Goal: Information Seeking & Learning: Check status

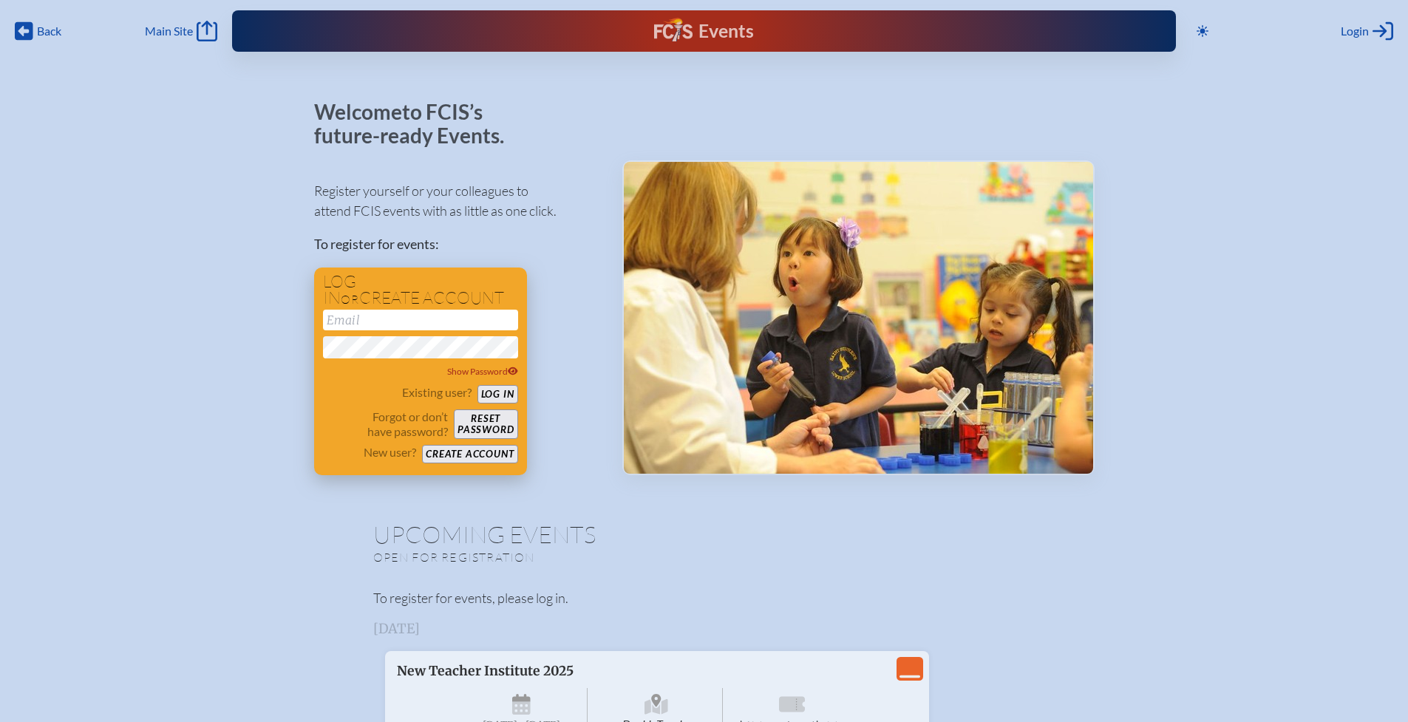
type input "[EMAIL_ADDRESS][DOMAIN_NAME]"
click at [495, 394] on button "Log in" at bounding box center [498, 394] width 41 height 18
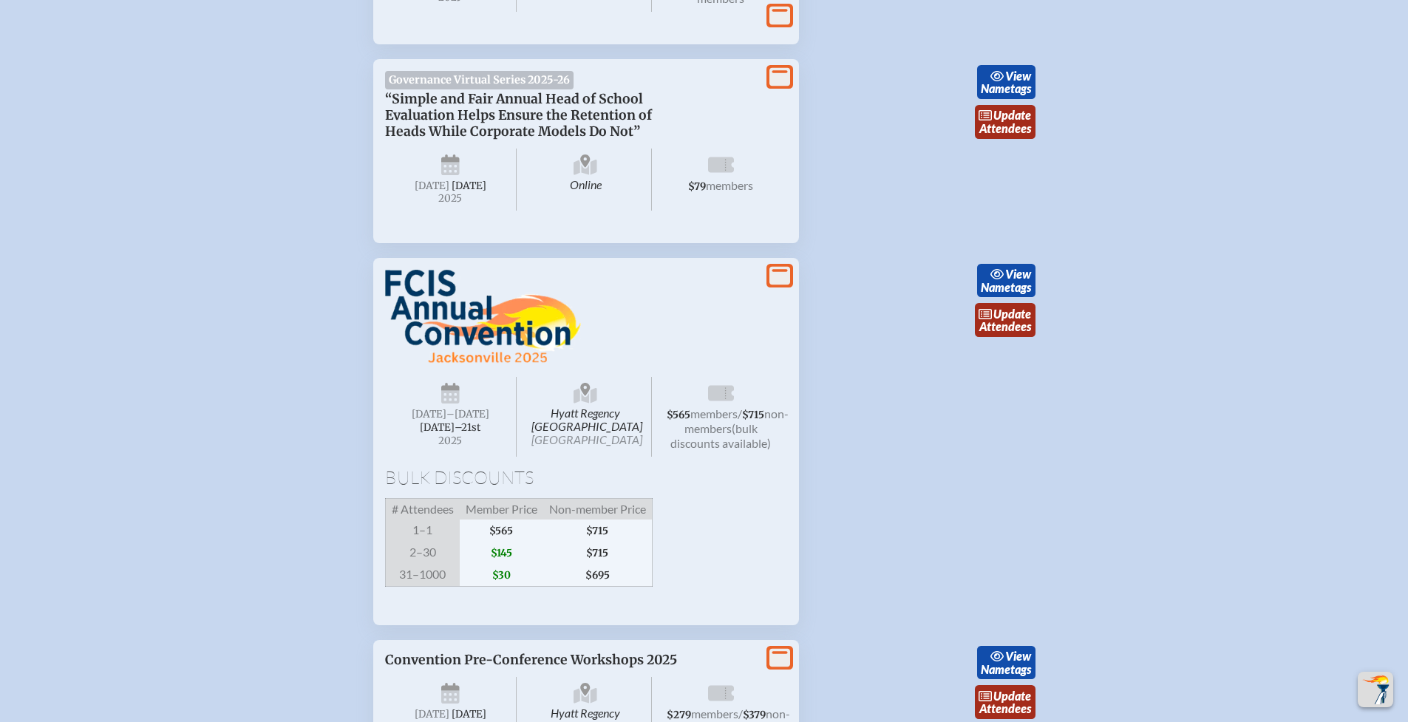
scroll to position [2642, 0]
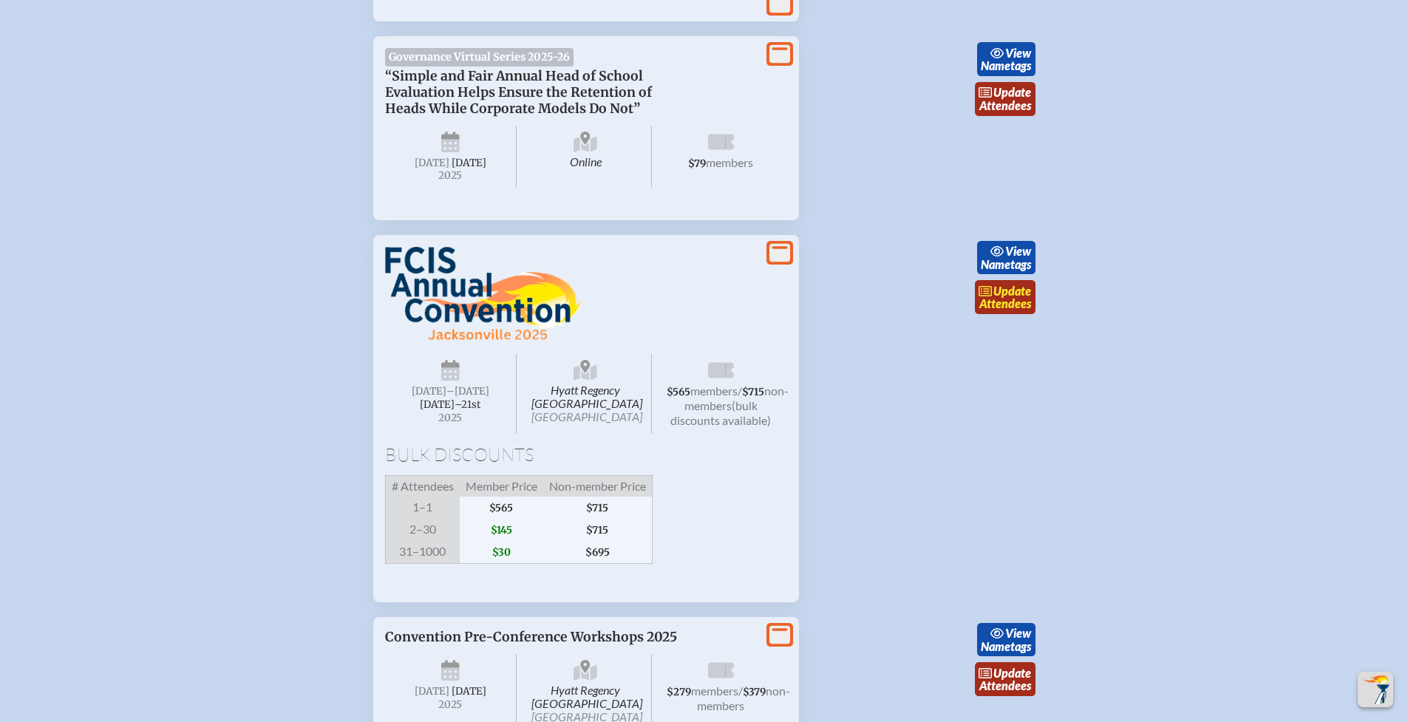
click at [1002, 314] on link "update Attendees" at bounding box center [1005, 297] width 61 height 34
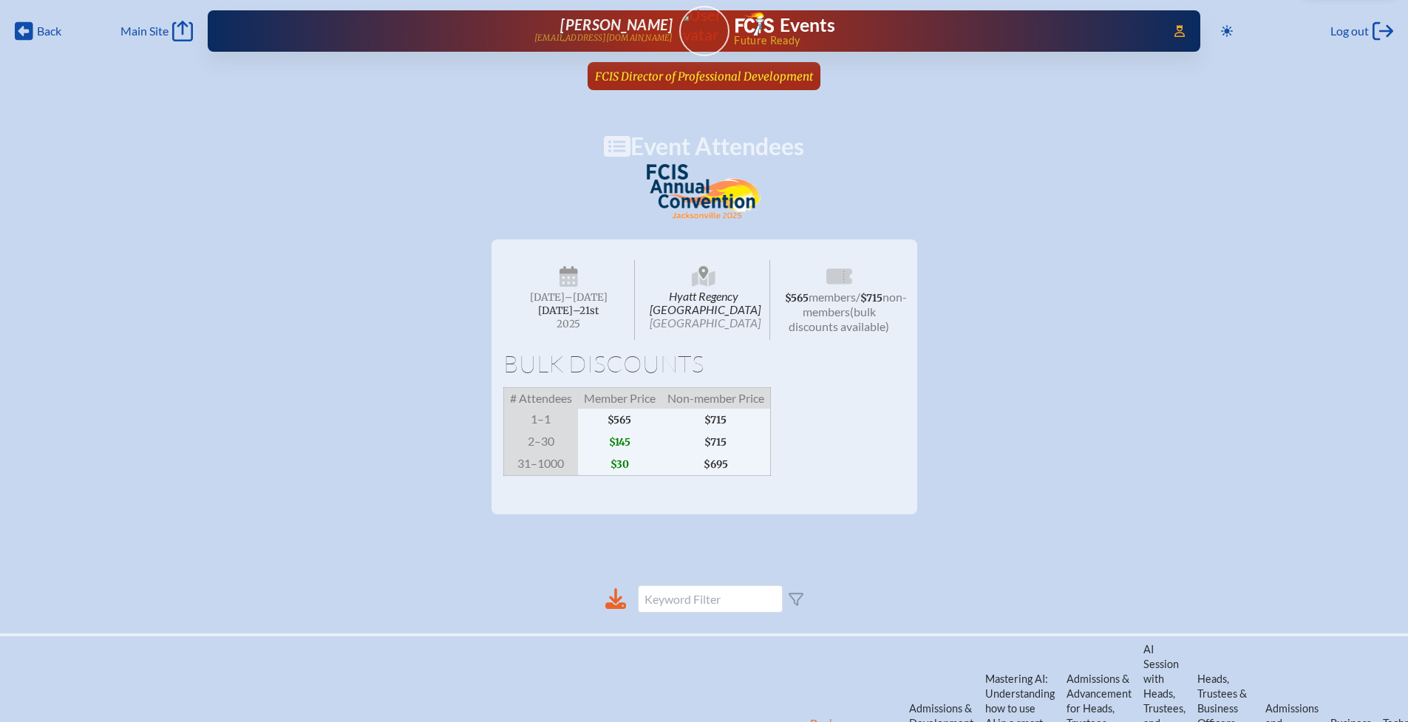
click at [727, 77] on span "FCIS Director of Professional Development" at bounding box center [704, 76] width 218 height 14
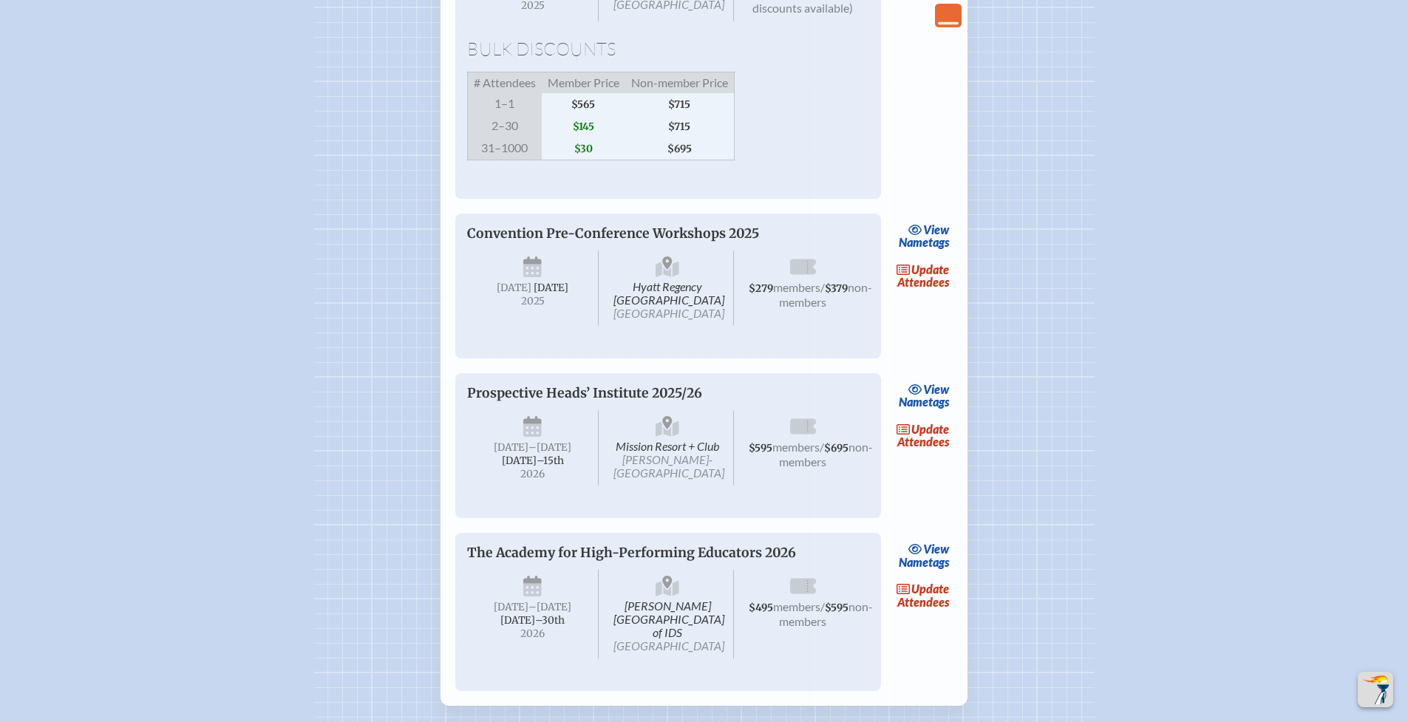
scroll to position [2751, 0]
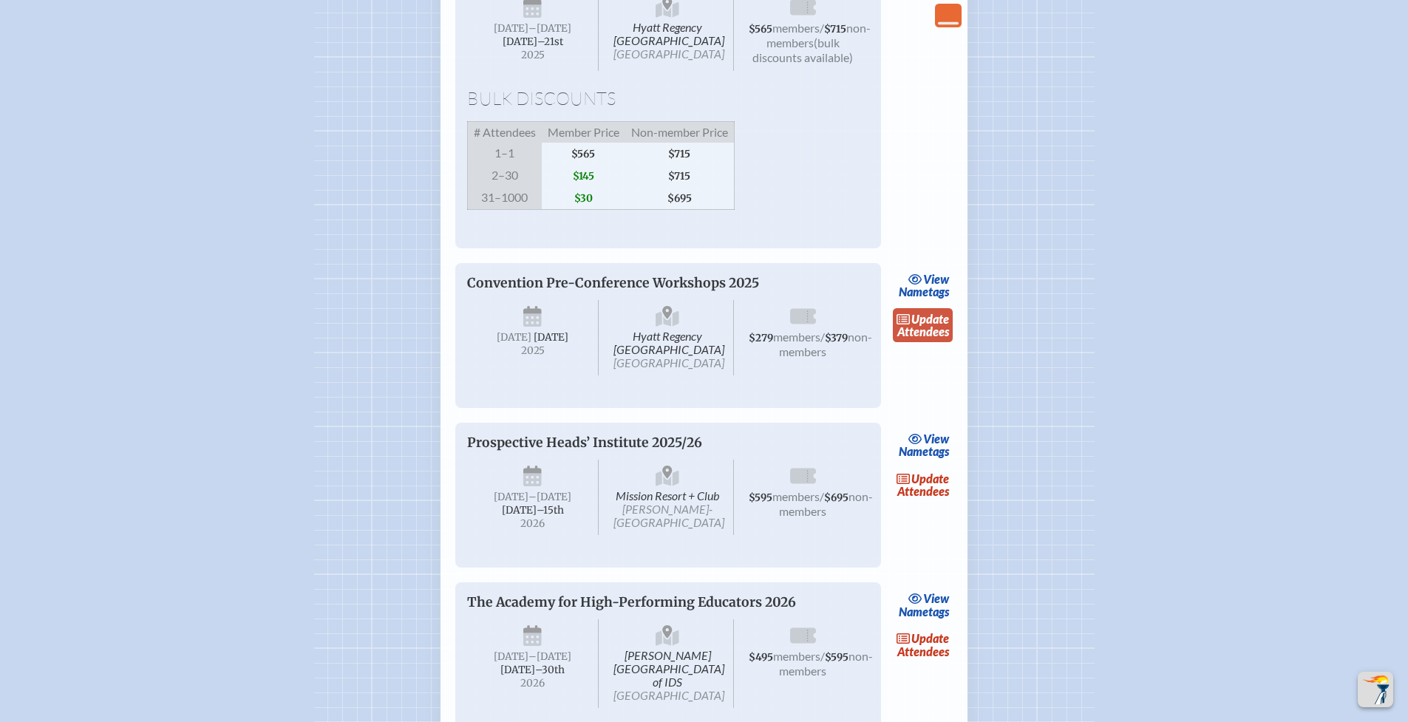
click at [931, 342] on link "update Attendees" at bounding box center [923, 325] width 61 height 34
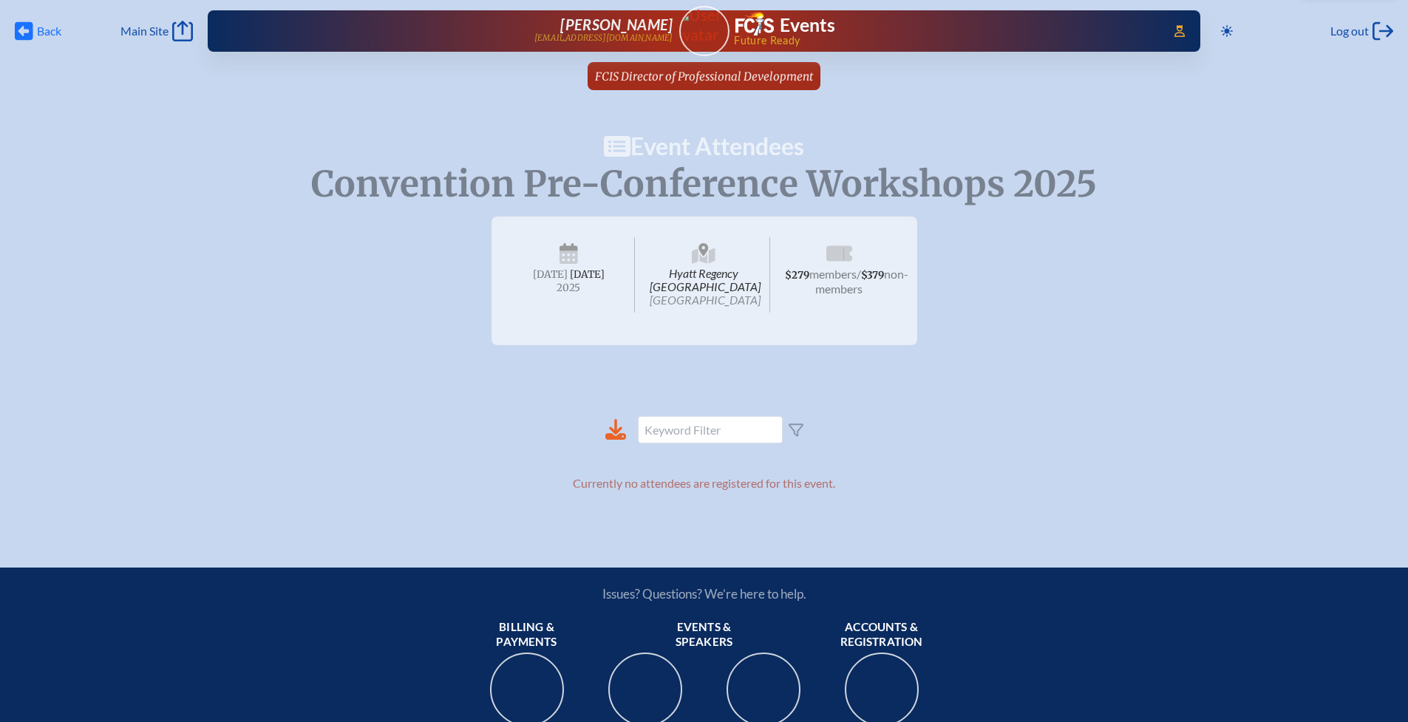
click at [24, 27] on icon "Back" at bounding box center [24, 31] width 18 height 21
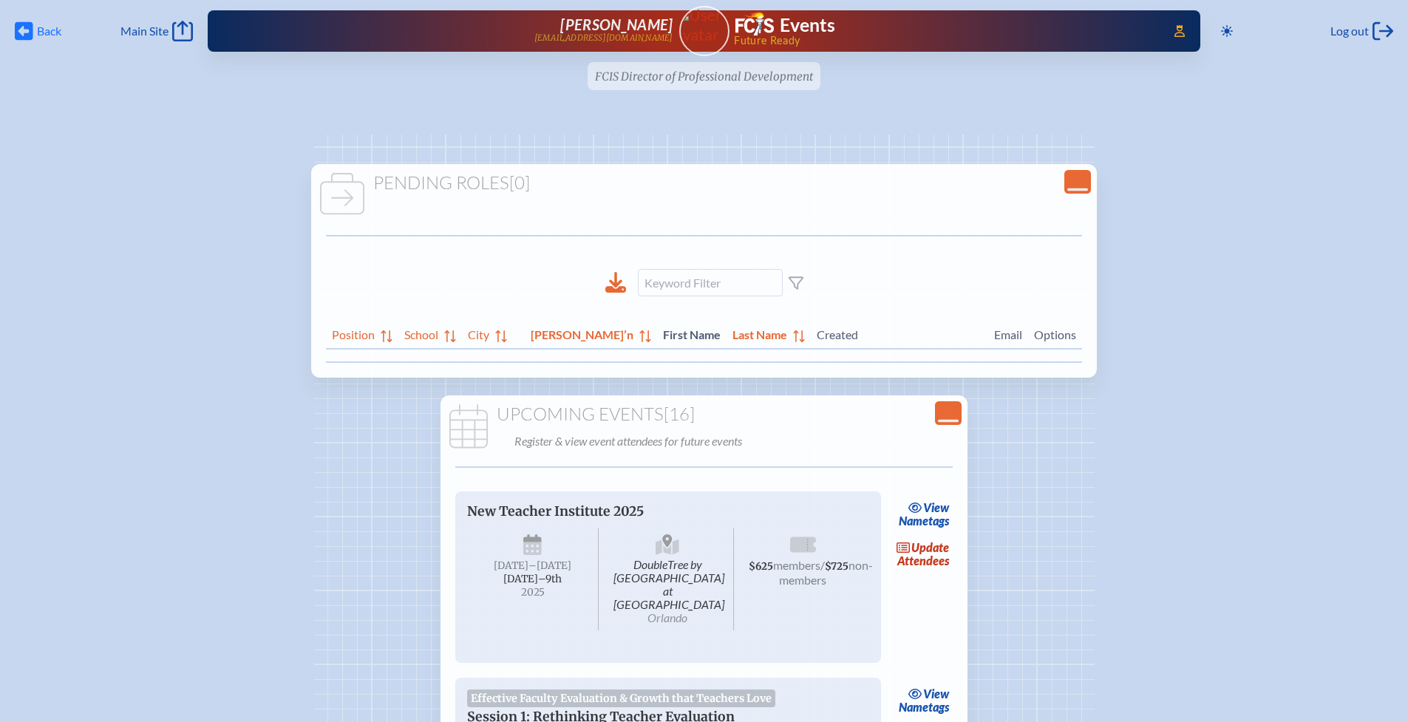
scroll to position [2751, 0]
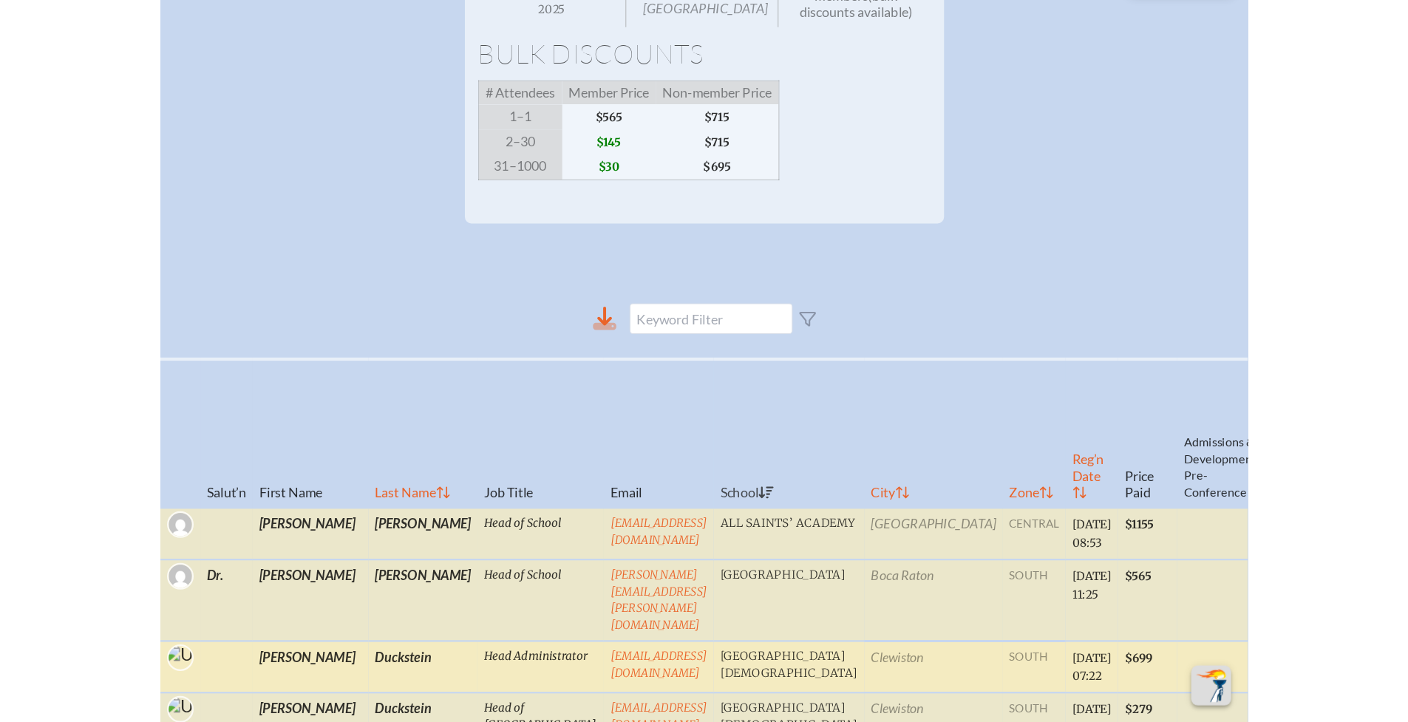
scroll to position [313, 11]
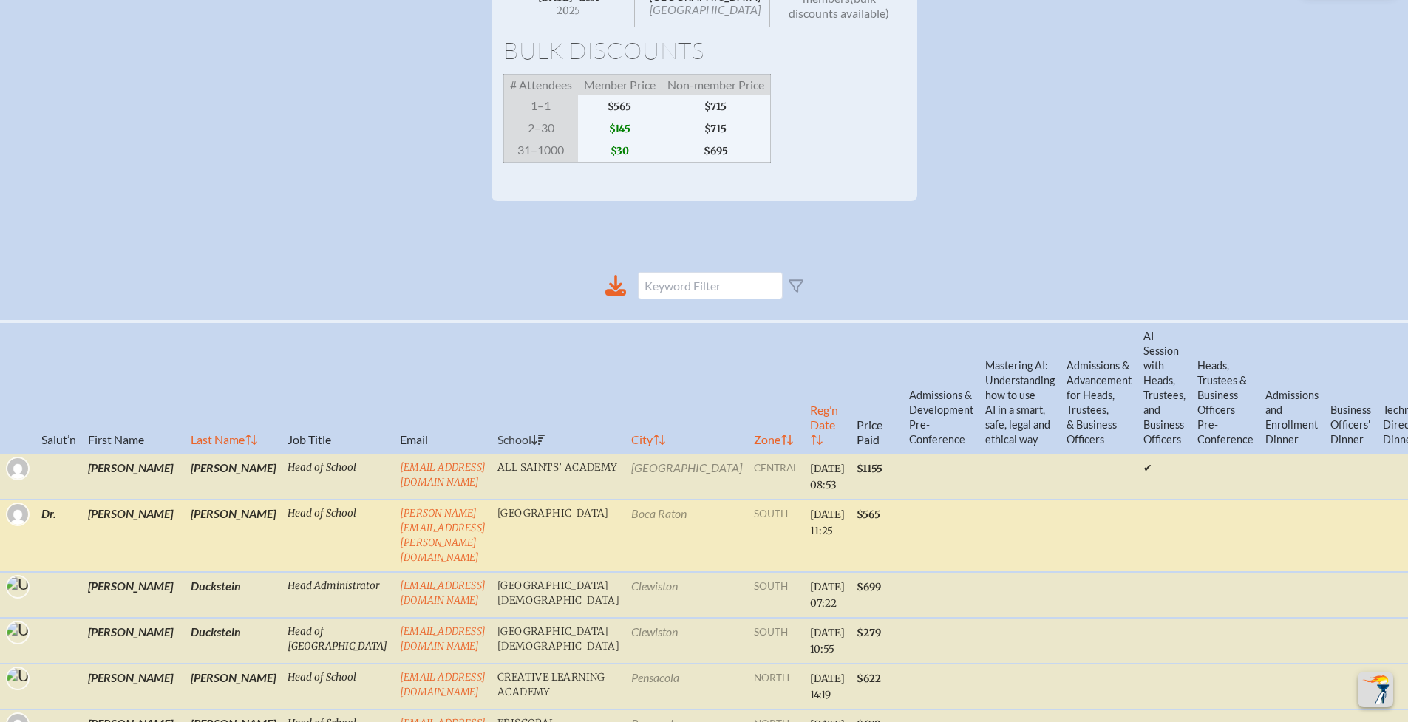
drag, startPoint x: 1134, startPoint y: 565, endPoint x: 976, endPoint y: 555, distance: 157.7
click at [976, 572] on tr "[PERSON_NAME] Head of School [PERSON_NAME][EMAIL_ADDRESS][PERSON_NAME][DOMAIN_N…" at bounding box center [1049, 595] width 2099 height 46
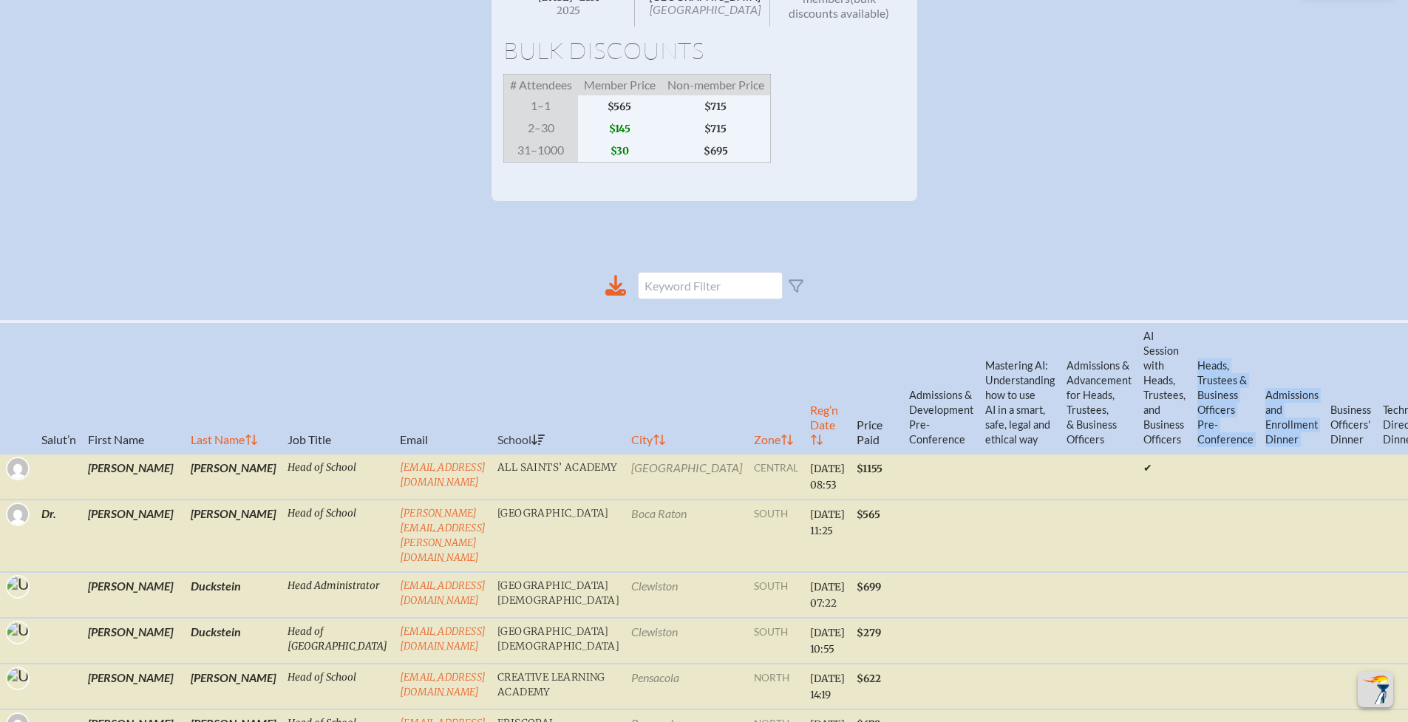
drag, startPoint x: 1264, startPoint y: 359, endPoint x: 1181, endPoint y: 366, distance: 83.1
click at [1183, 370] on tr "Salut’n First Name Last Name Job Title Email School City Zone Reg’n Date Price …" at bounding box center [1049, 388] width 2099 height 132
drag, startPoint x: 1274, startPoint y: 374, endPoint x: 1155, endPoint y: 381, distance: 119.2
click at [1155, 381] on tr "Salut’n First Name Last Name Job Title Email School City Zone Reg’n Date Price …" at bounding box center [1049, 388] width 2099 height 132
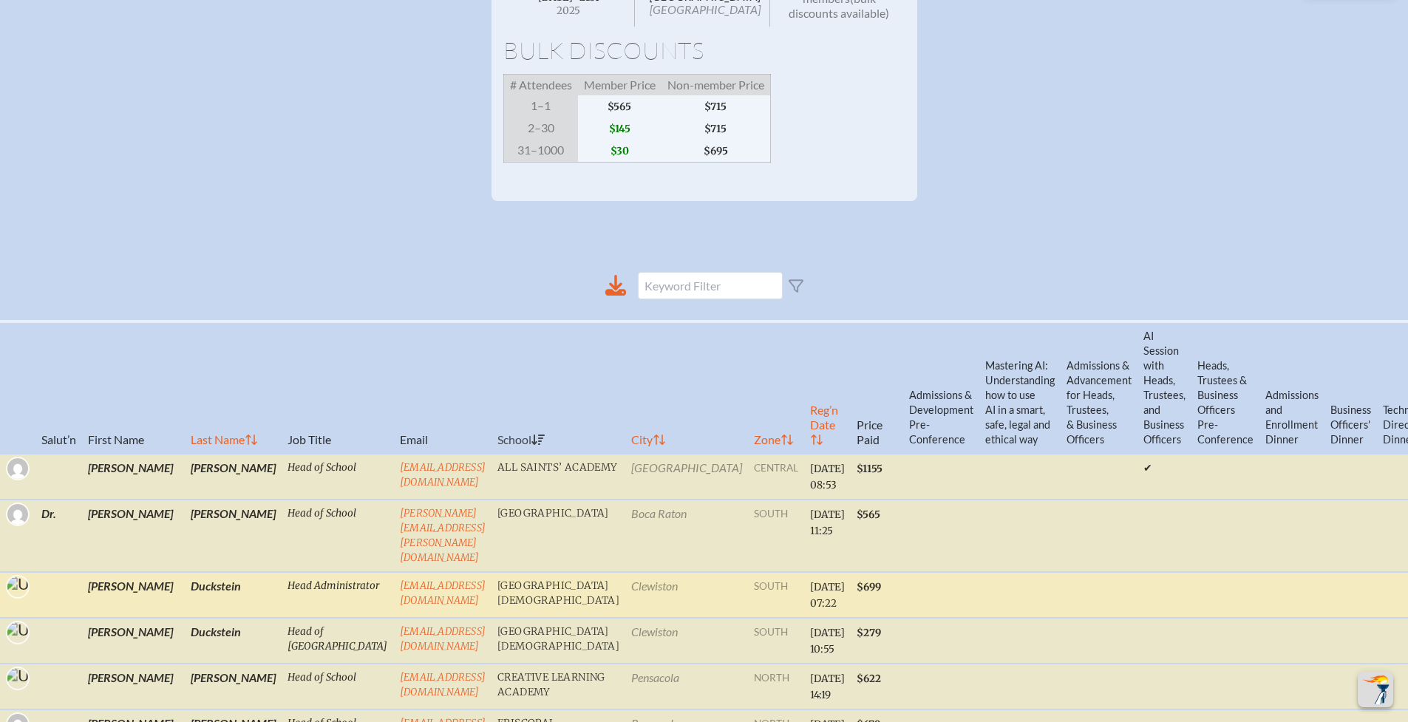
drag, startPoint x: 1193, startPoint y: 621, endPoint x: 1023, endPoint y: 616, distance: 170.1
click at [1023, 618] on tr "[PERSON_NAME] Head Administrator [EMAIL_ADDRESS][DOMAIN_NAME] [GEOGRAPHIC_DATA]…" at bounding box center [1049, 641] width 2099 height 46
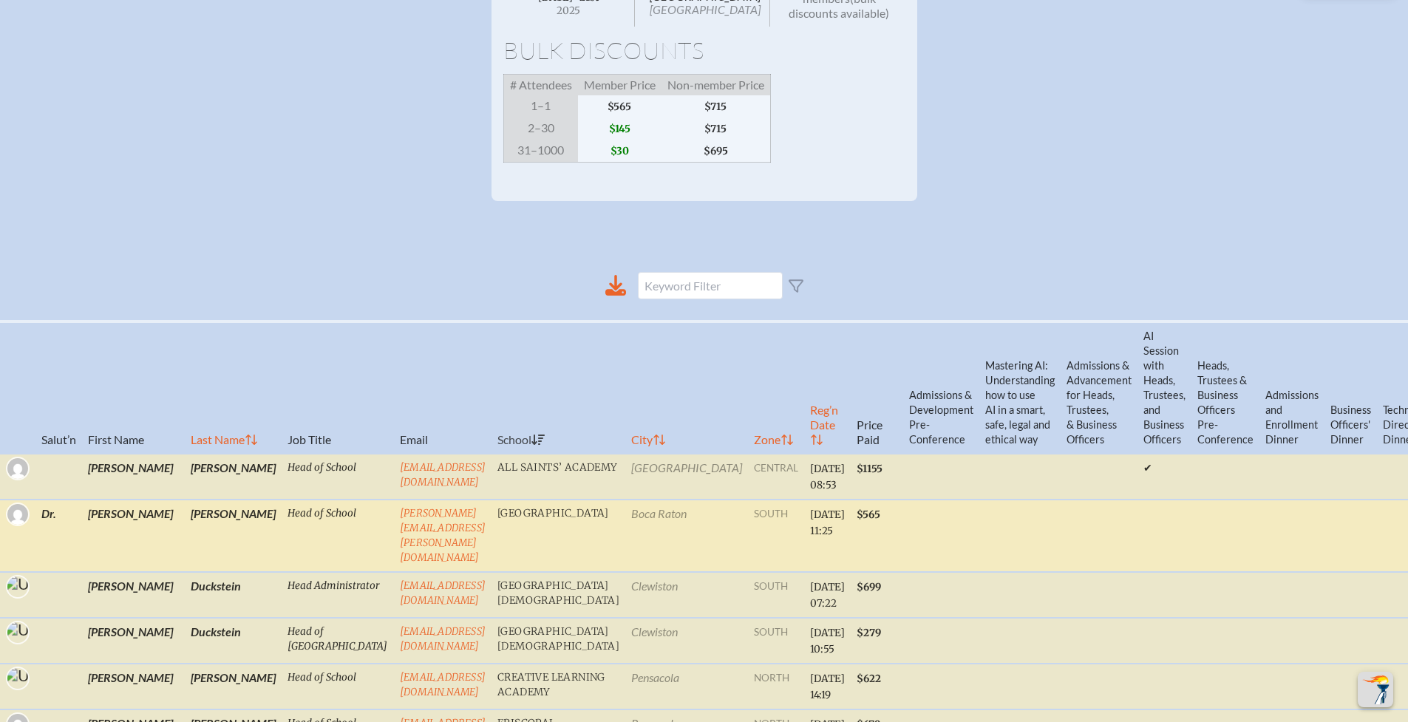
drag, startPoint x: 1178, startPoint y: 529, endPoint x: 984, endPoint y: 537, distance: 194.6
click at [984, 572] on tr "[PERSON_NAME] Head of School [PERSON_NAME][EMAIL_ADDRESS][PERSON_NAME][DOMAIN_N…" at bounding box center [1049, 595] width 2099 height 46
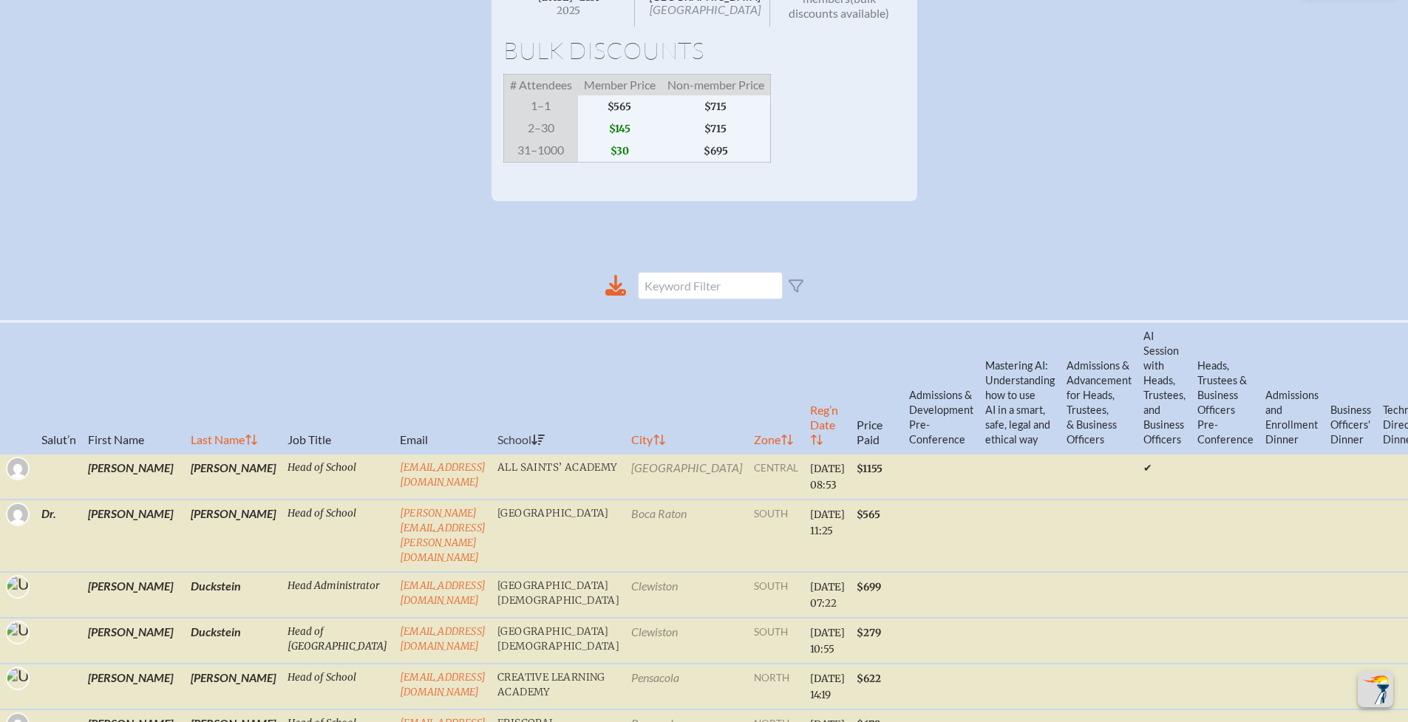
drag, startPoint x: 1129, startPoint y: 476, endPoint x: 1076, endPoint y: 446, distance: 61.2
click at [1063, 500] on tr "[PERSON_NAME] Head of School [EMAIL_ADDRESS][DOMAIN_NAME] [GEOGRAPHIC_DATA] [GE…" at bounding box center [1049, 536] width 2099 height 72
drag, startPoint x: 1345, startPoint y: 378, endPoint x: 1032, endPoint y: 395, distance: 313.1
click at [1033, 395] on tr "Salut’n First Name Last Name Job Title Email School City Zone Reg’n Date Price …" at bounding box center [1049, 388] width 2099 height 132
click at [1377, 367] on th "Business Officers' Dinner" at bounding box center [1409, 388] width 64 height 132
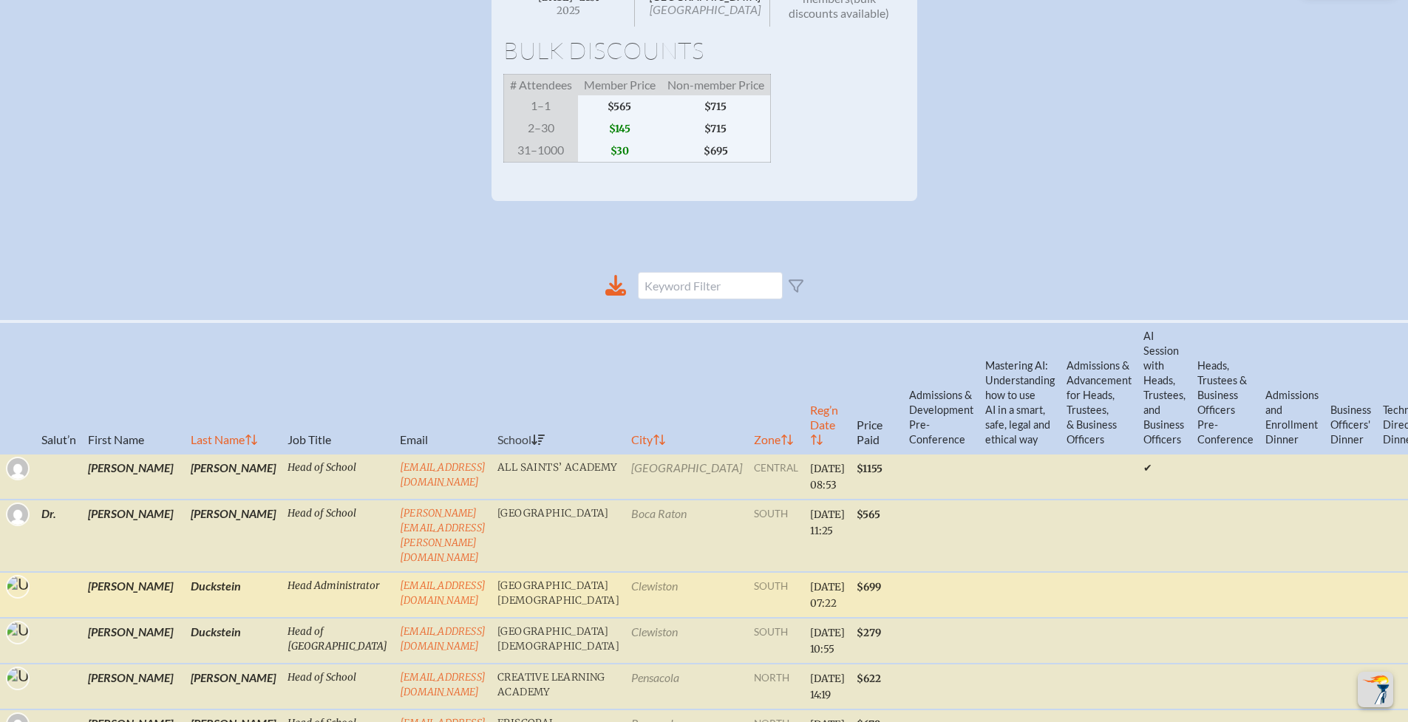
drag, startPoint x: 1232, startPoint y: 634, endPoint x: 1101, endPoint y: 601, distance: 134.3
click at [1114, 664] on tr "[PERSON_NAME] Head of Upper School [EMAIL_ADDRESS][DOMAIN_NAME] [GEOGRAPHIC_DAT…" at bounding box center [1049, 687] width 2099 height 46
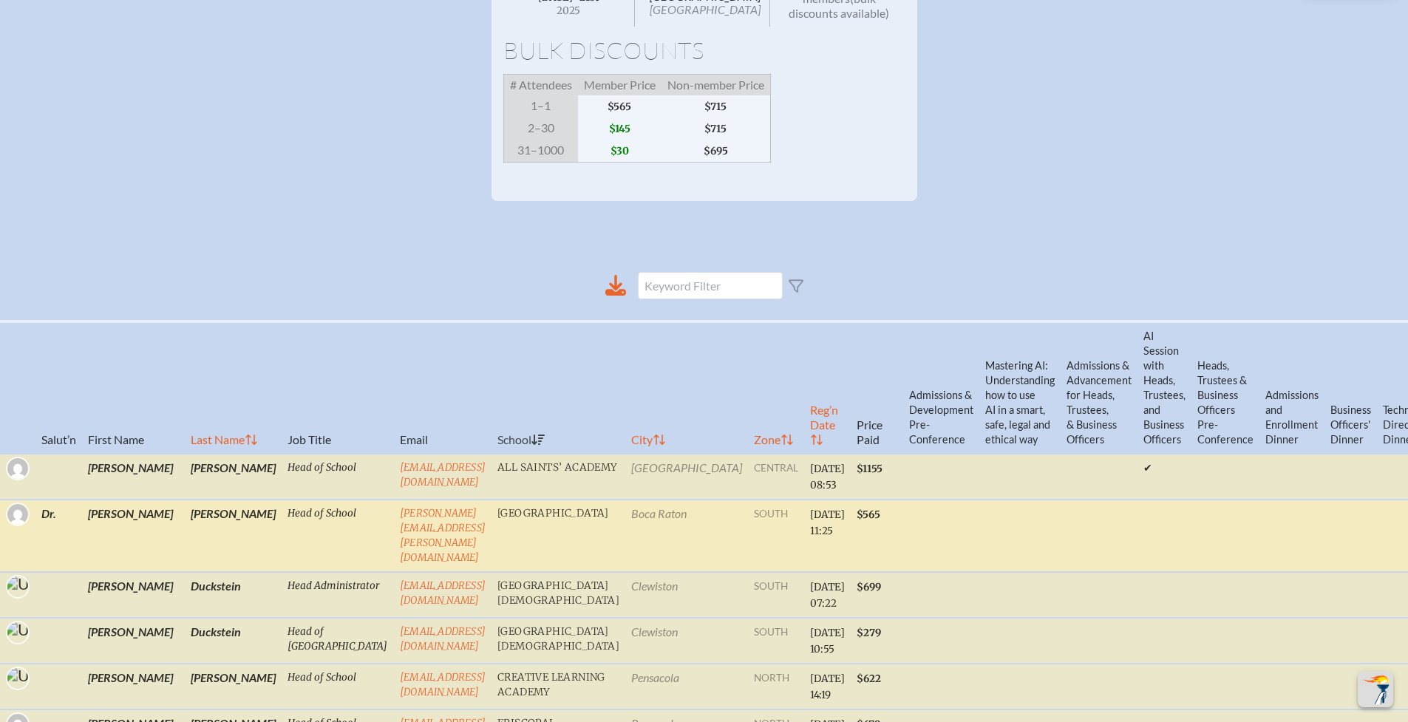
drag, startPoint x: 1198, startPoint y: 546, endPoint x: 917, endPoint y: 553, distance: 281.0
click at [901, 572] on tr "[PERSON_NAME] Head of School [PERSON_NAME][EMAIL_ADDRESS][PERSON_NAME][DOMAIN_N…" at bounding box center [1049, 595] width 2099 height 46
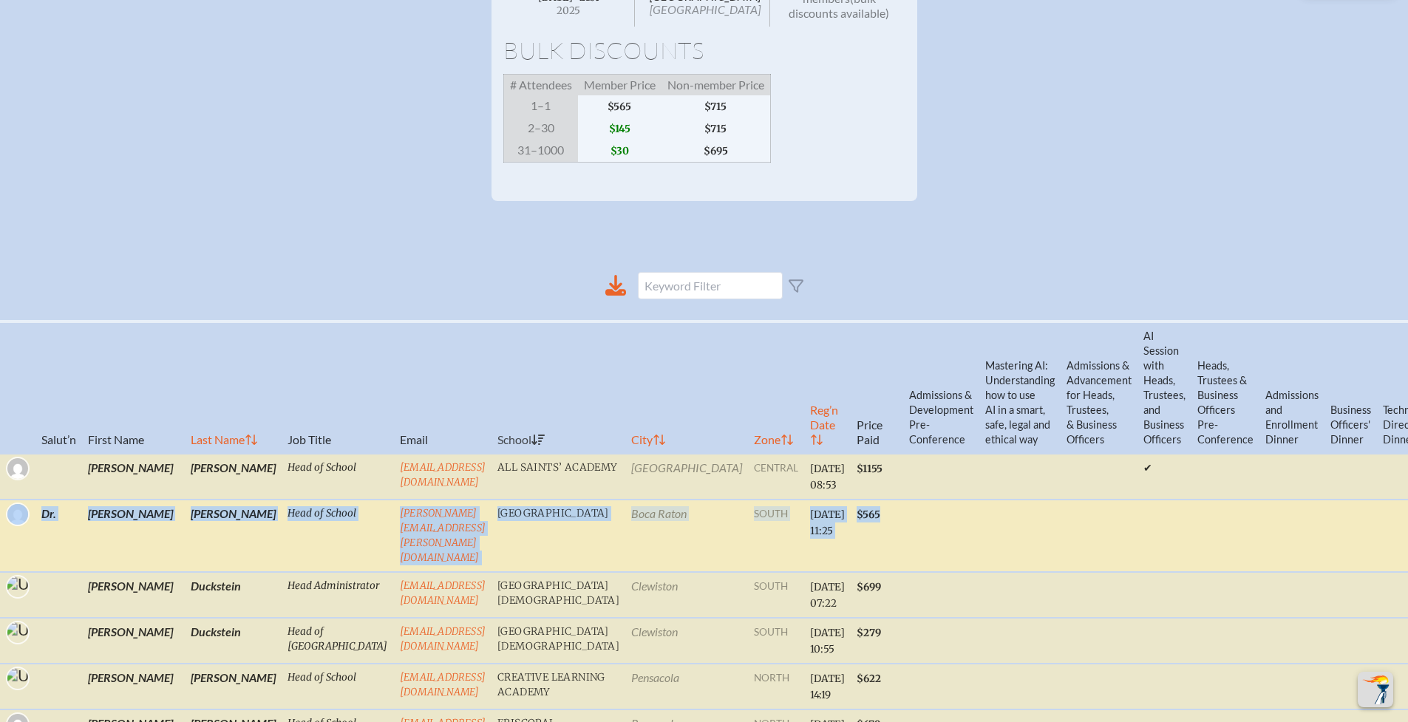
drag, startPoint x: 1132, startPoint y: 512, endPoint x: 967, endPoint y: 534, distance: 167.1
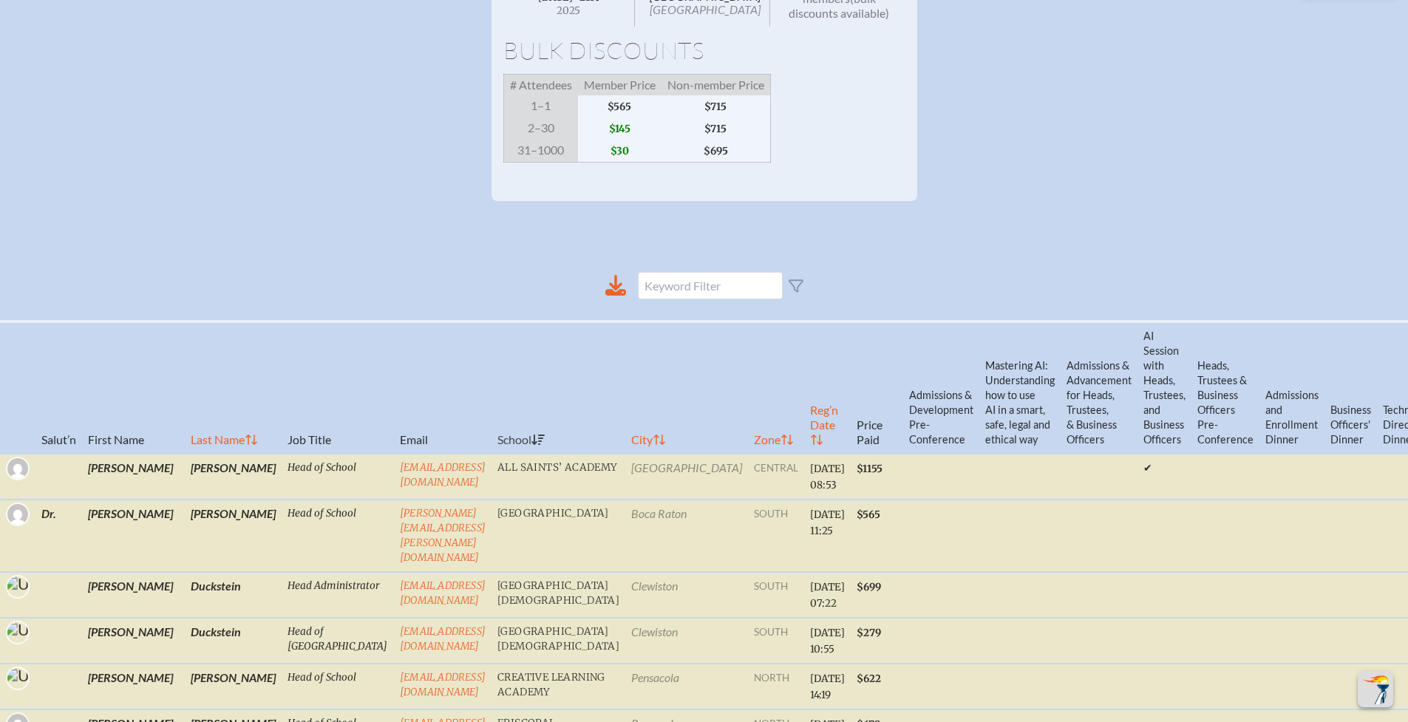
click at [1377, 380] on th "Business Officers' Dinner" at bounding box center [1409, 388] width 64 height 132
drag, startPoint x: 1304, startPoint y: 375, endPoint x: 1169, endPoint y: 392, distance: 136.3
click at [1169, 392] on tr "Salut’n First Name Last Name Job Title Email School City Zone Reg’n Date Price …" at bounding box center [1049, 388] width 2099 height 132
drag, startPoint x: 1254, startPoint y: 367, endPoint x: 1222, endPoint y: 370, distance: 31.9
click at [1325, 371] on th "Admissions and Enrollment Dinner" at bounding box center [1351, 388] width 52 height 132
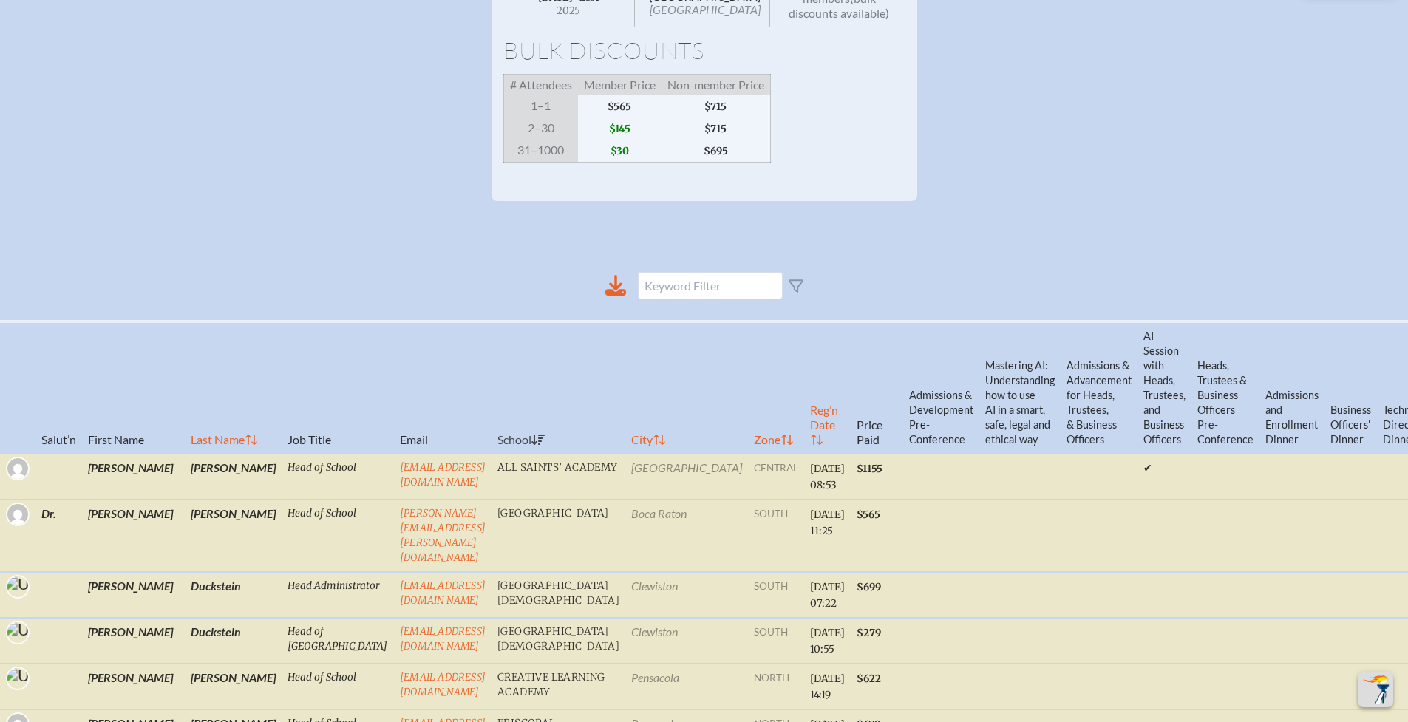
click at [1325, 361] on th "Admissions and Enrollment Dinner" at bounding box center [1351, 388] width 52 height 132
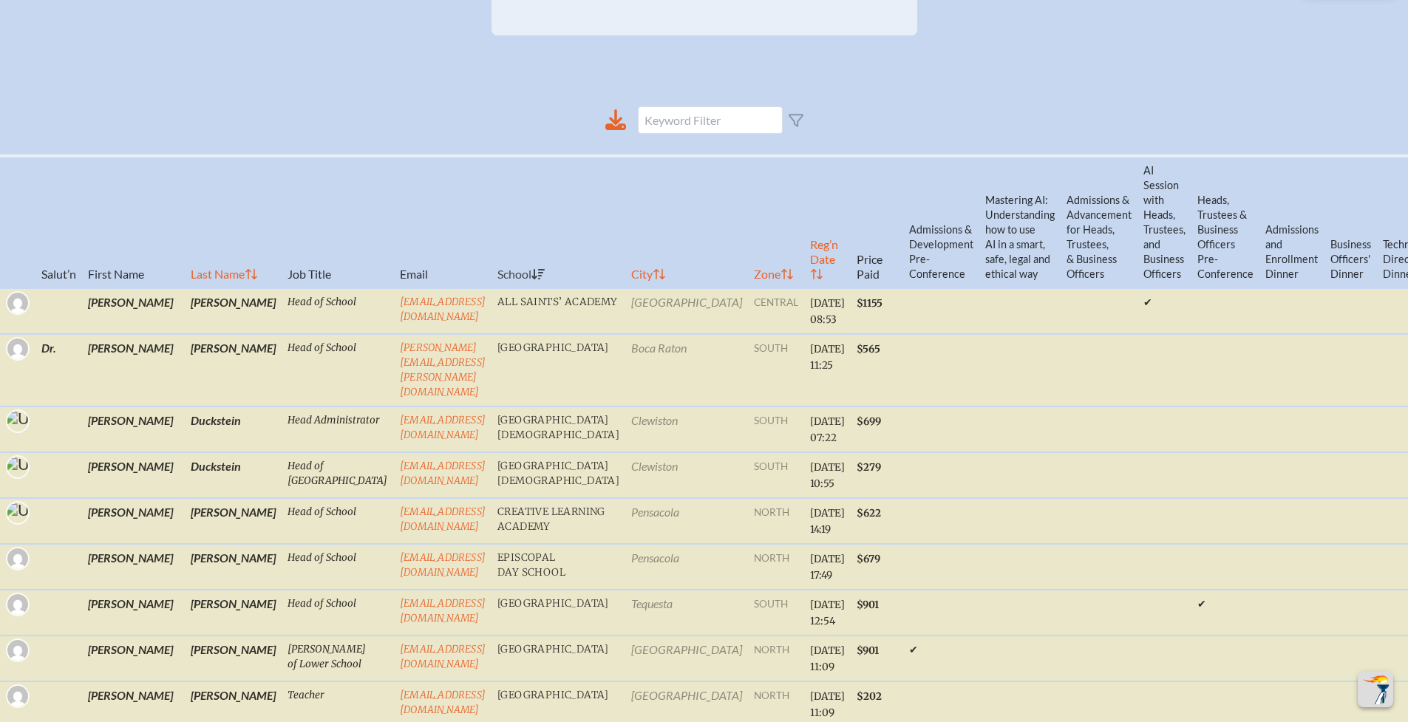
scroll to position [482, 11]
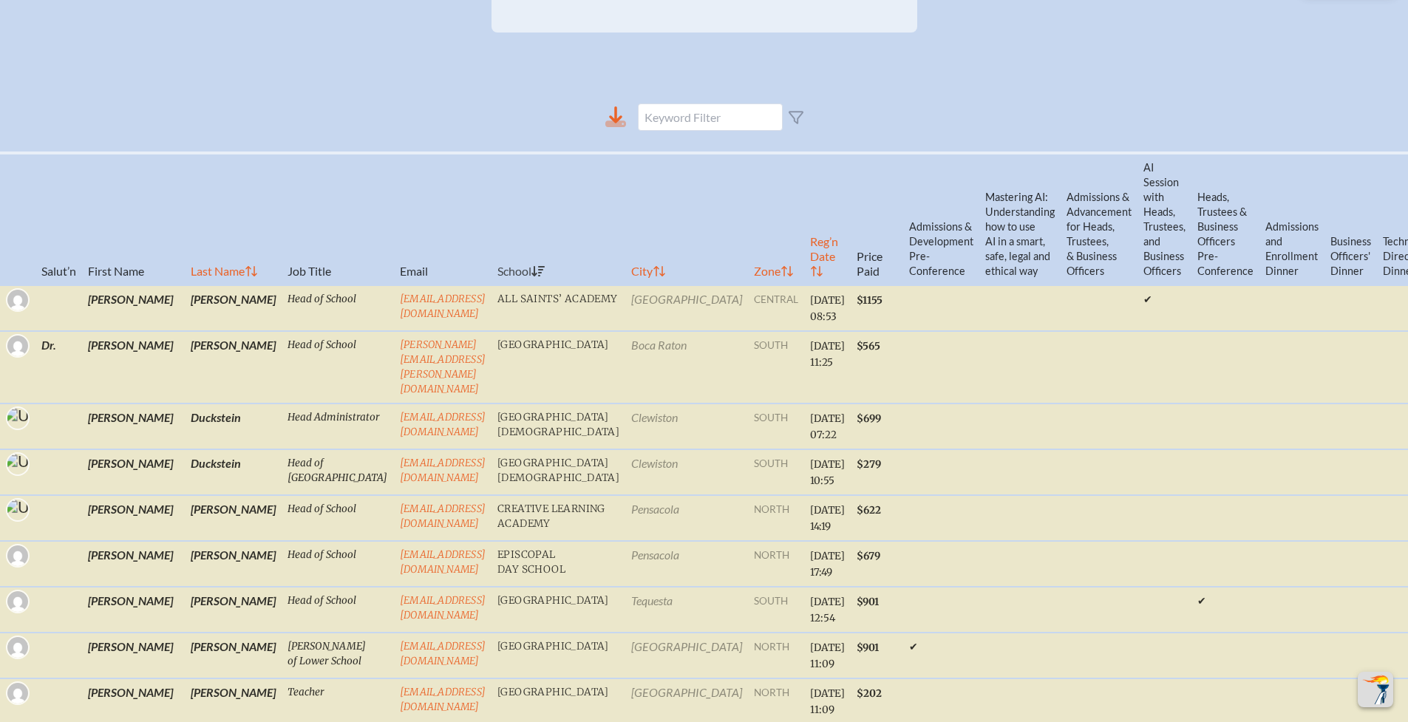
click at [609, 127] on icon at bounding box center [615, 116] width 21 height 21
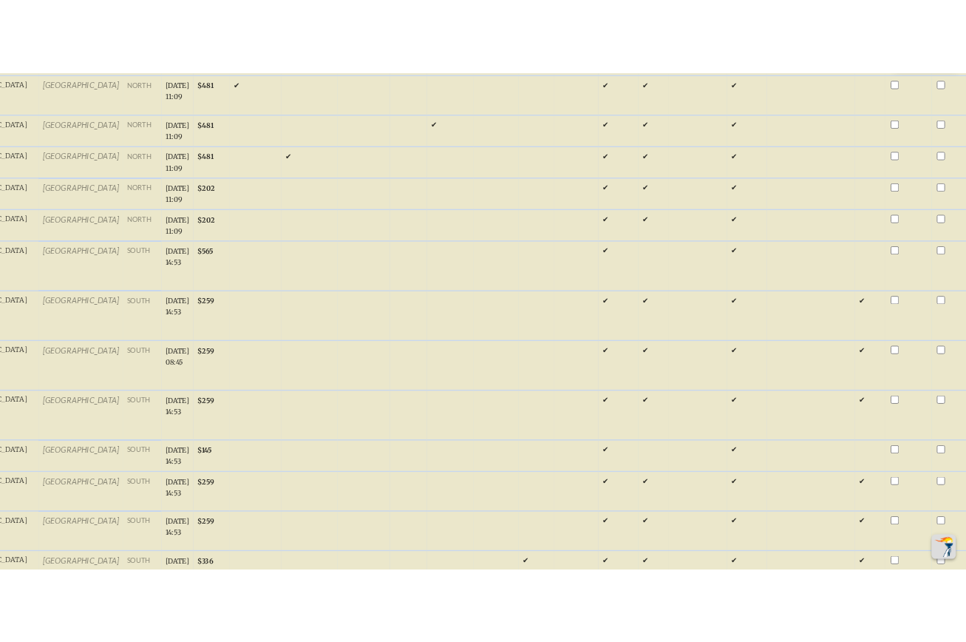
scroll to position [1280, 2]
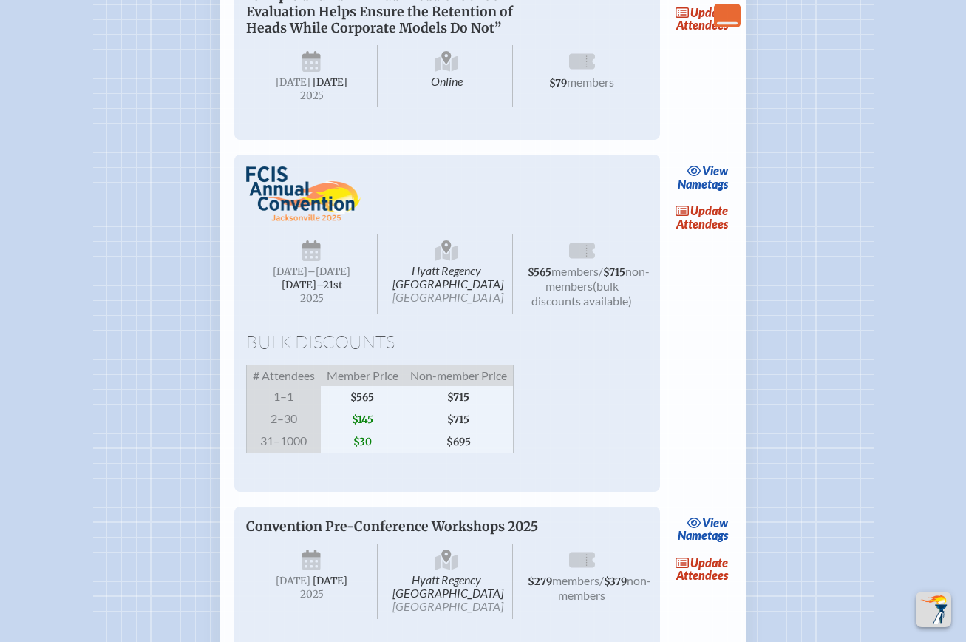
scroll to position [2785, 0]
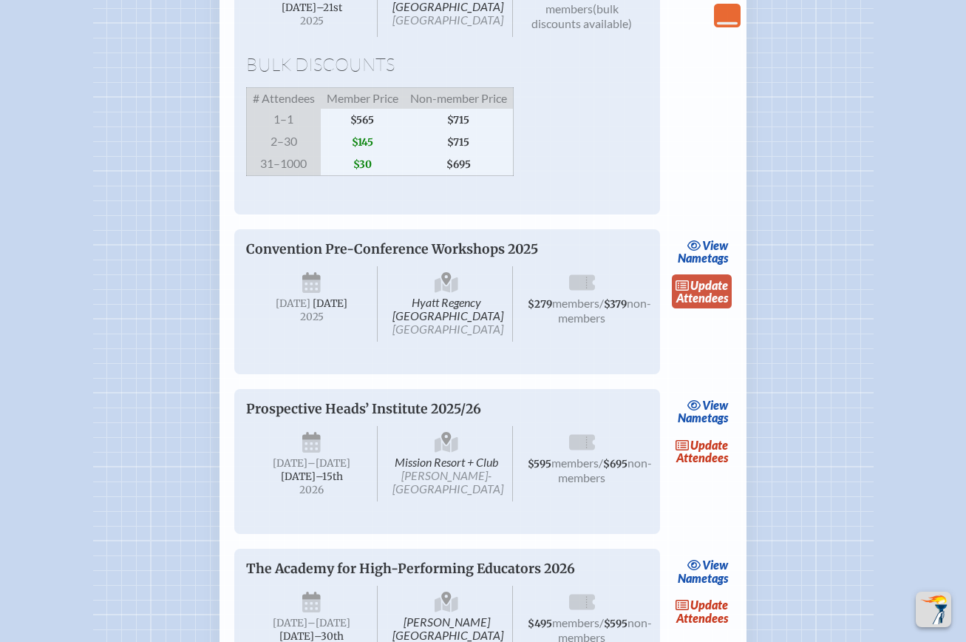
click at [711, 308] on link "update Attendees" at bounding box center [702, 291] width 61 height 34
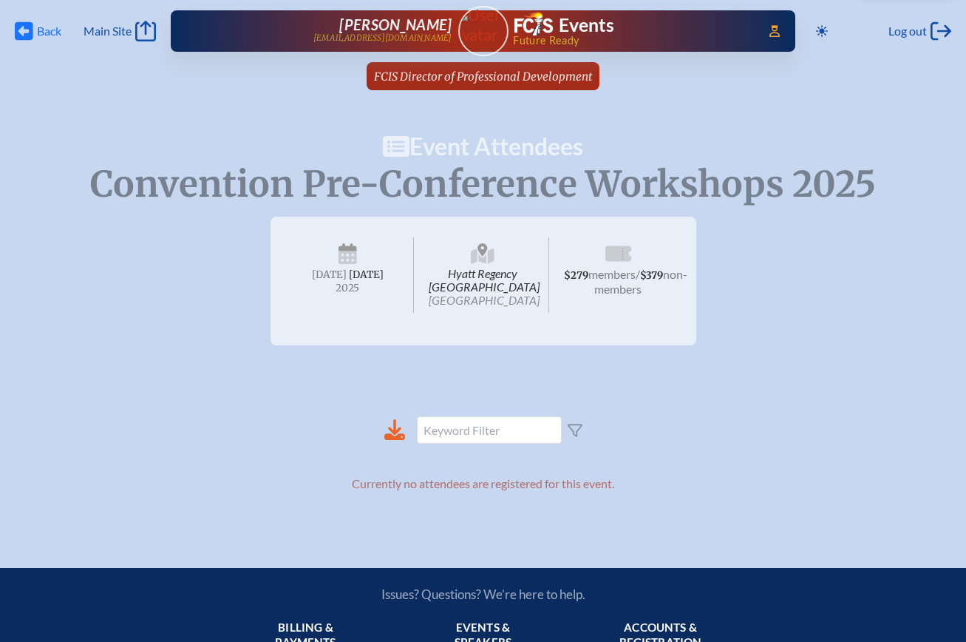
click at [28, 31] on icon "Back" at bounding box center [24, 31] width 18 height 21
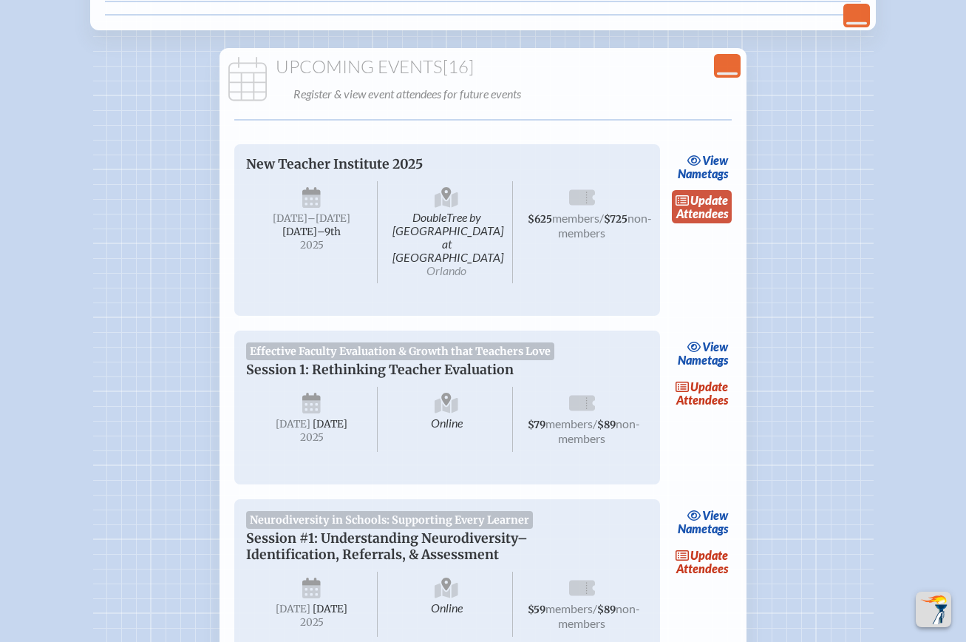
scroll to position [339, 0]
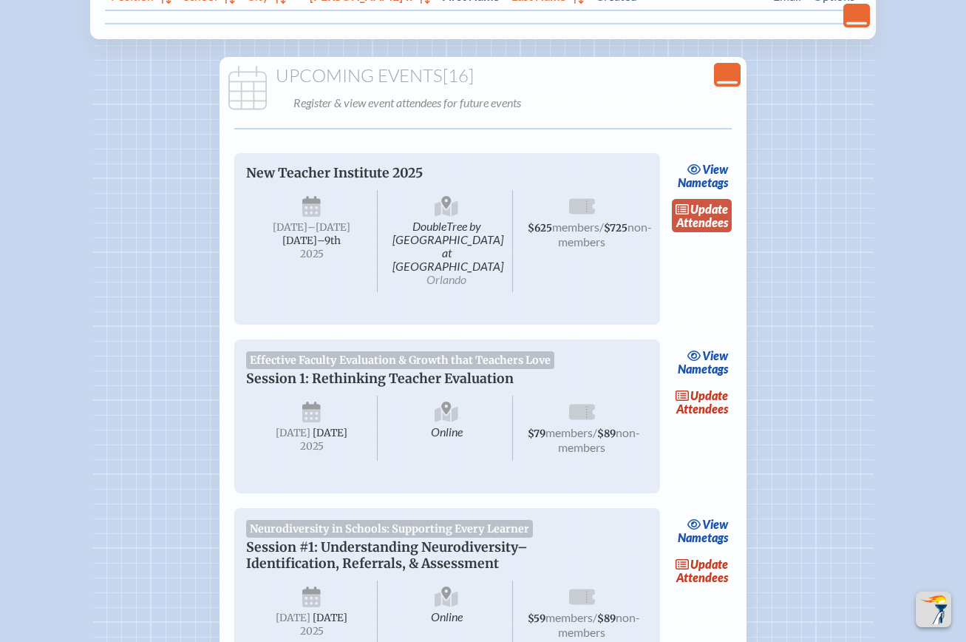
click at [710, 222] on link "update Attendees" at bounding box center [702, 216] width 61 height 34
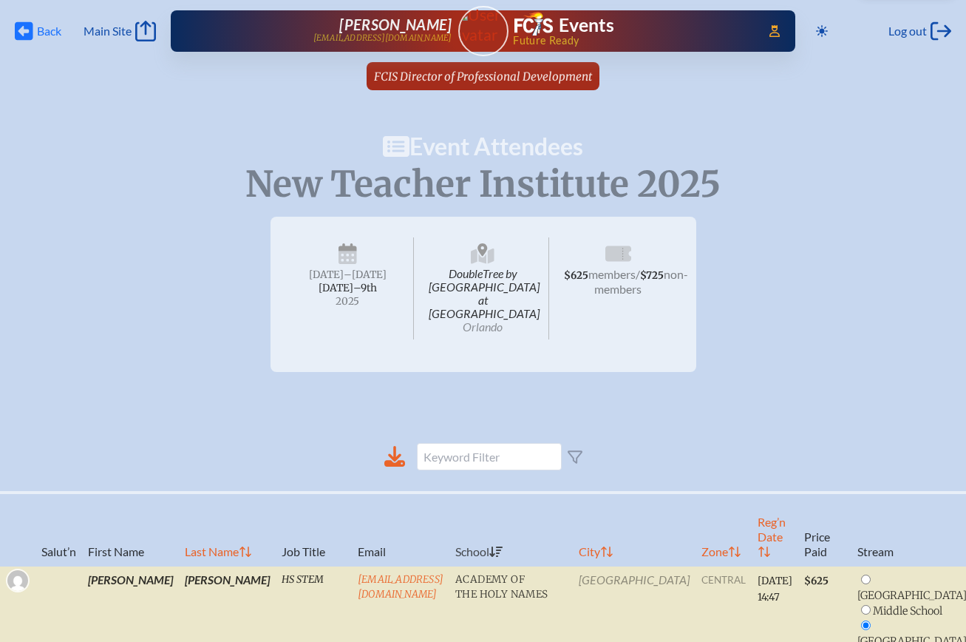
click at [35, 30] on span "Back Back" at bounding box center [38, 31] width 47 height 21
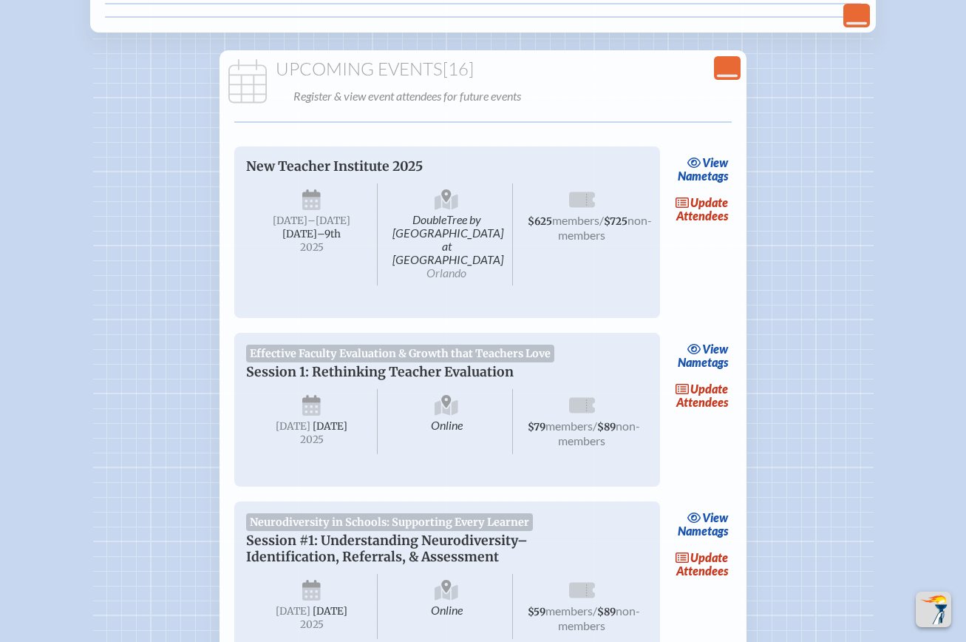
scroll to position [361, 0]
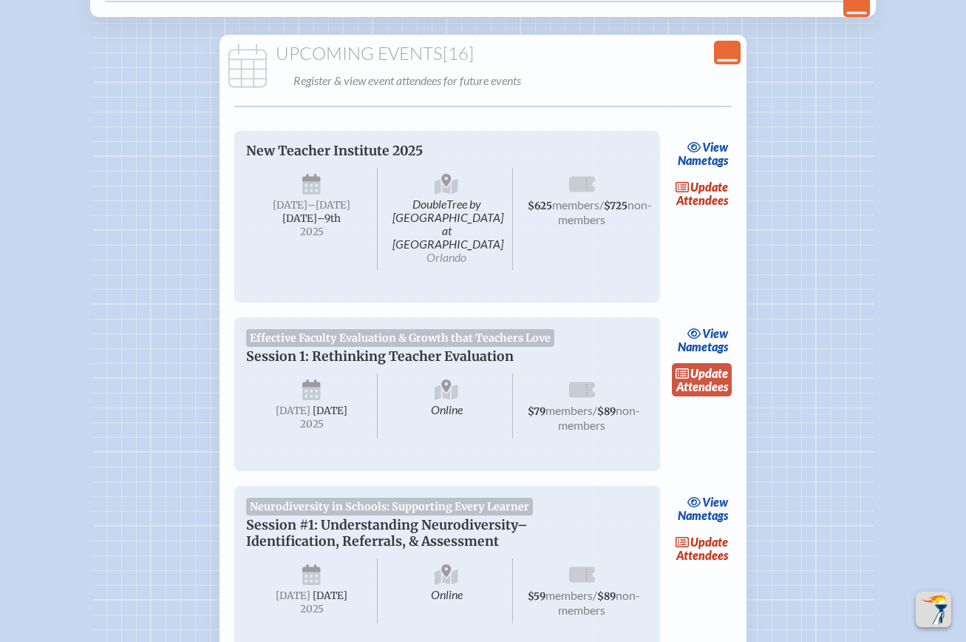
click at [692, 373] on link "update Attendees" at bounding box center [702, 380] width 61 height 34
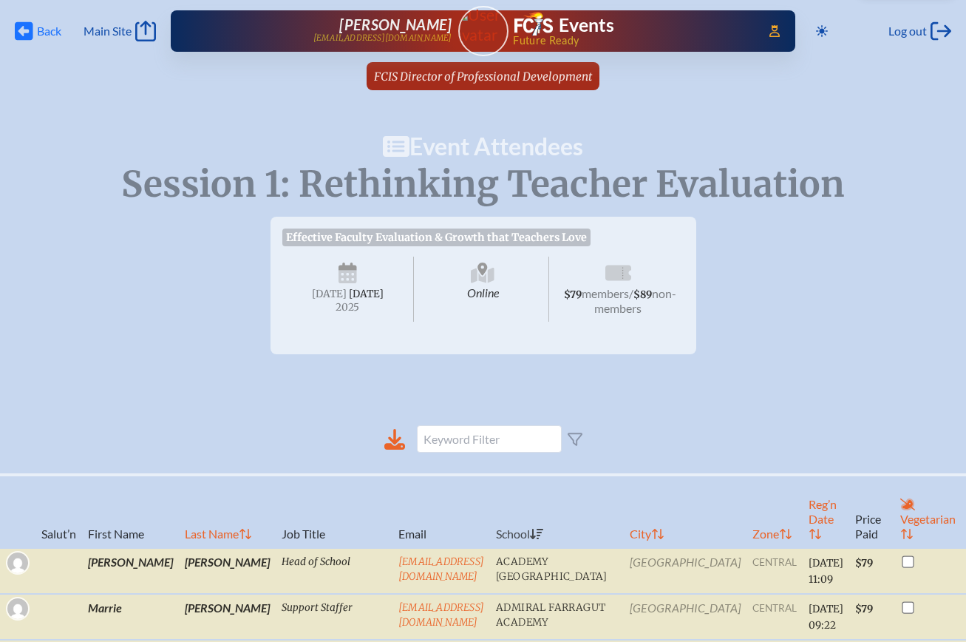
click at [48, 33] on span "Back" at bounding box center [49, 31] width 24 height 15
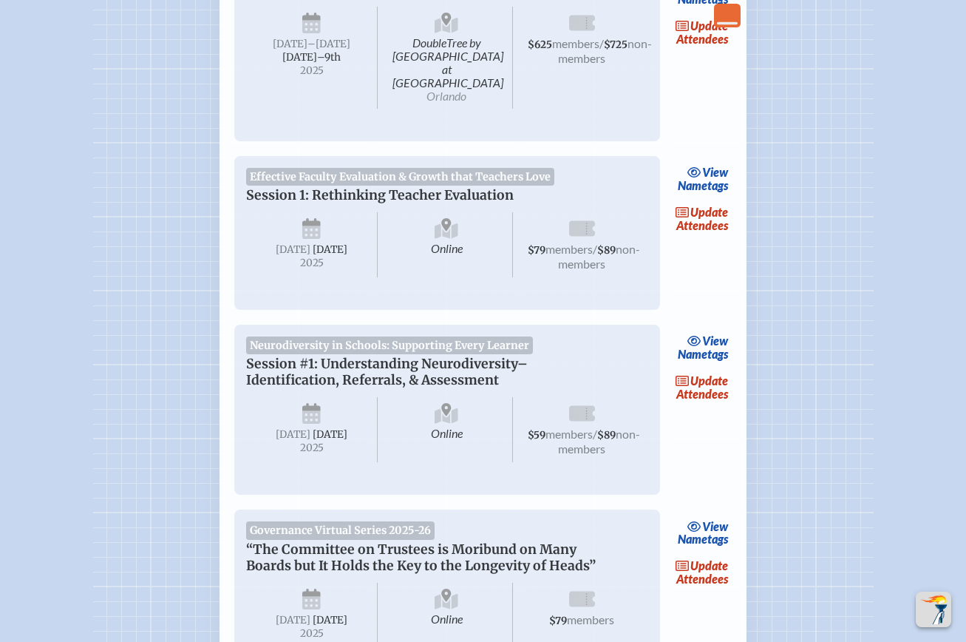
scroll to position [752, 0]
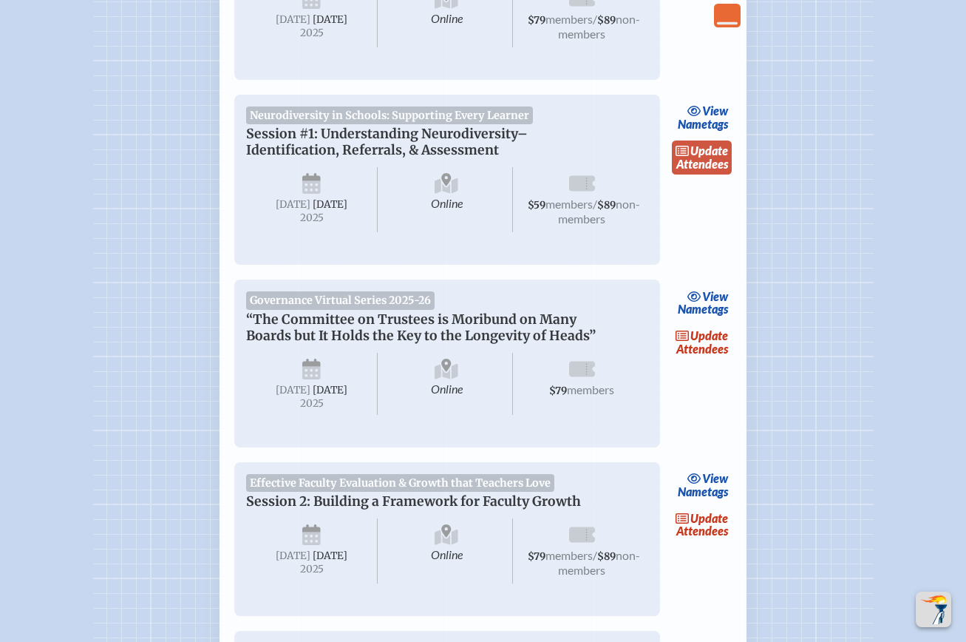
click at [709, 163] on link "update Attendees" at bounding box center [702, 157] width 61 height 34
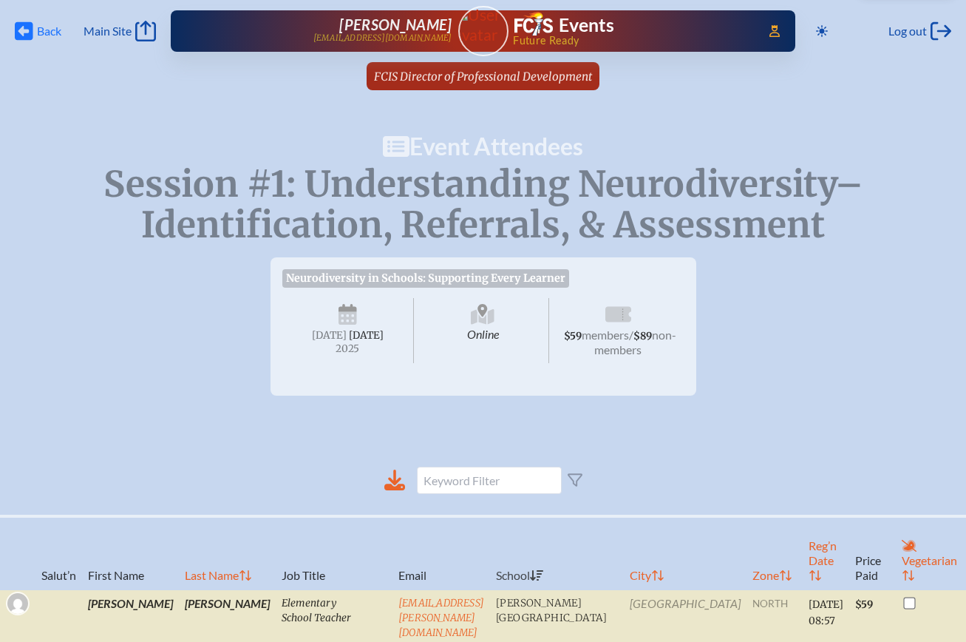
click at [31, 27] on icon at bounding box center [24, 31] width 18 height 18
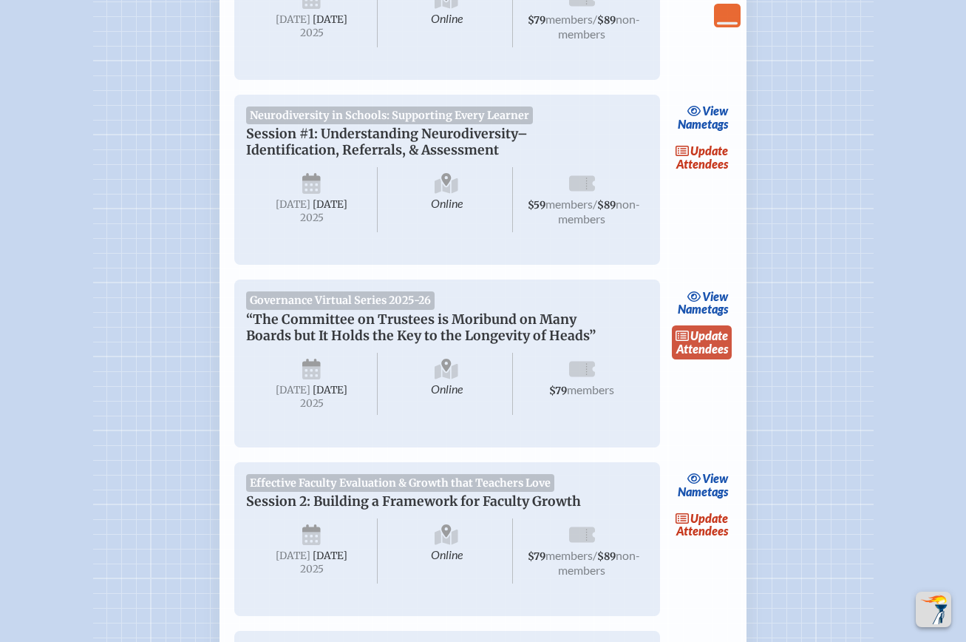
click at [711, 354] on link "update Attendees" at bounding box center [702, 342] width 61 height 34
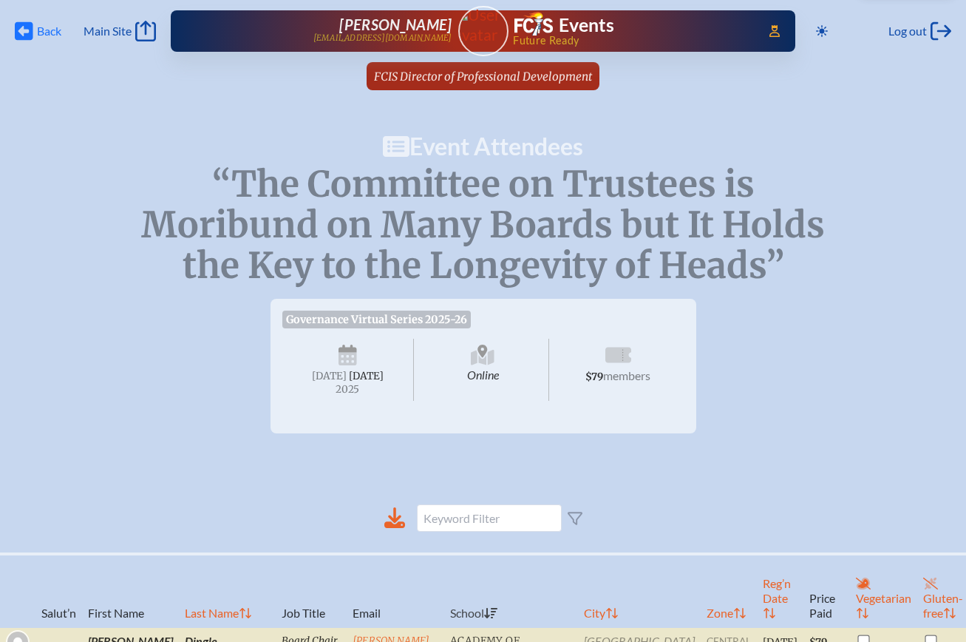
click at [35, 30] on span "Back Back" at bounding box center [38, 31] width 47 height 21
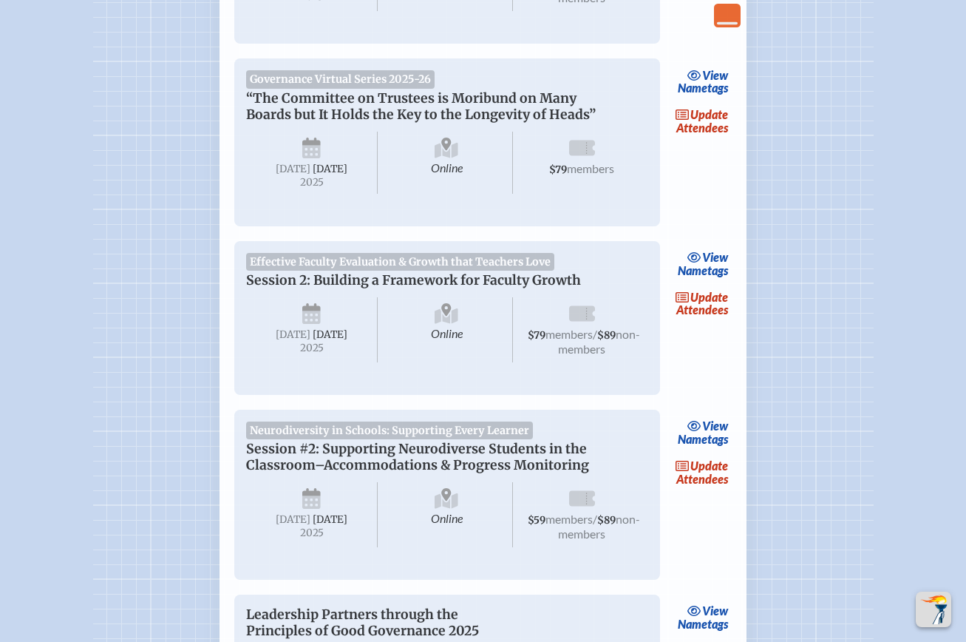
scroll to position [976, 0]
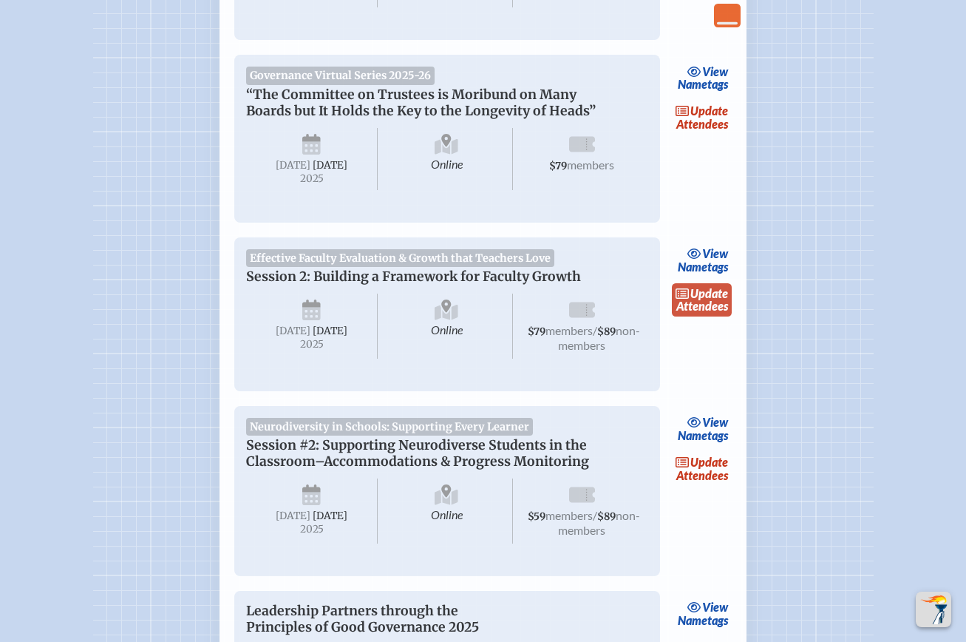
click at [697, 317] on link "update Attendees" at bounding box center [702, 300] width 61 height 34
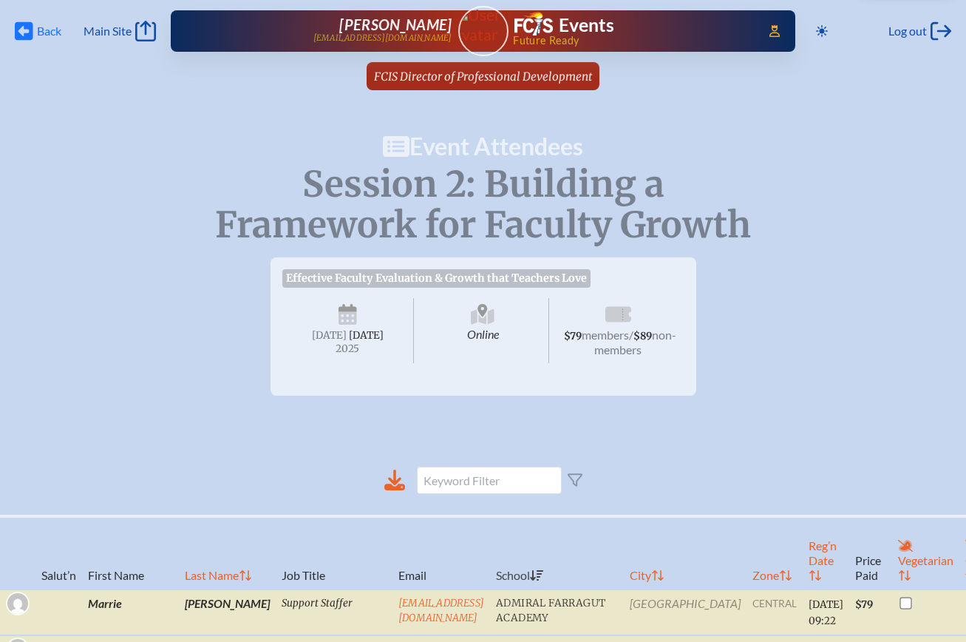
click at [52, 31] on span "Back" at bounding box center [49, 31] width 24 height 15
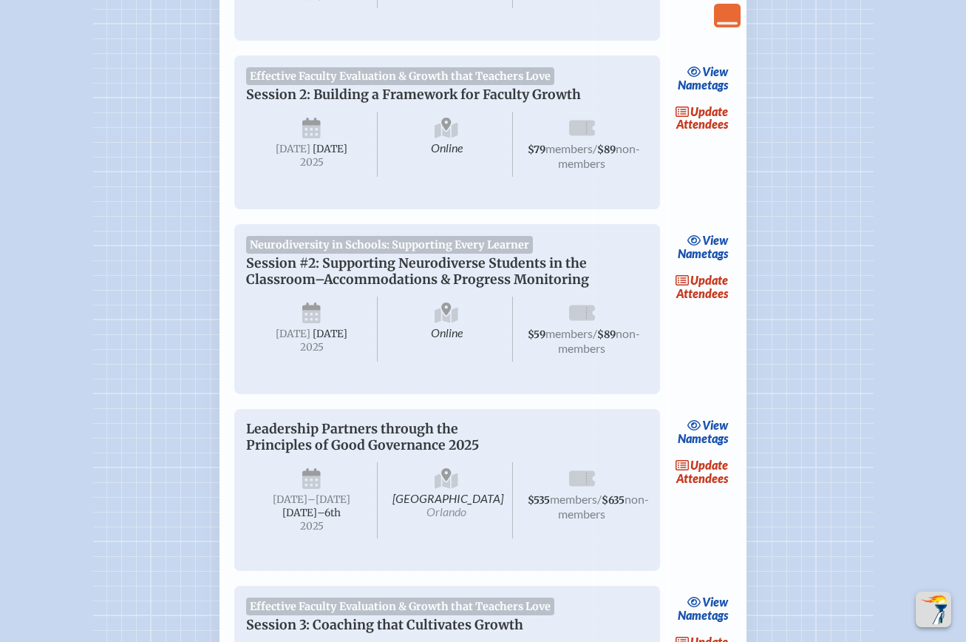
scroll to position [1183, 0]
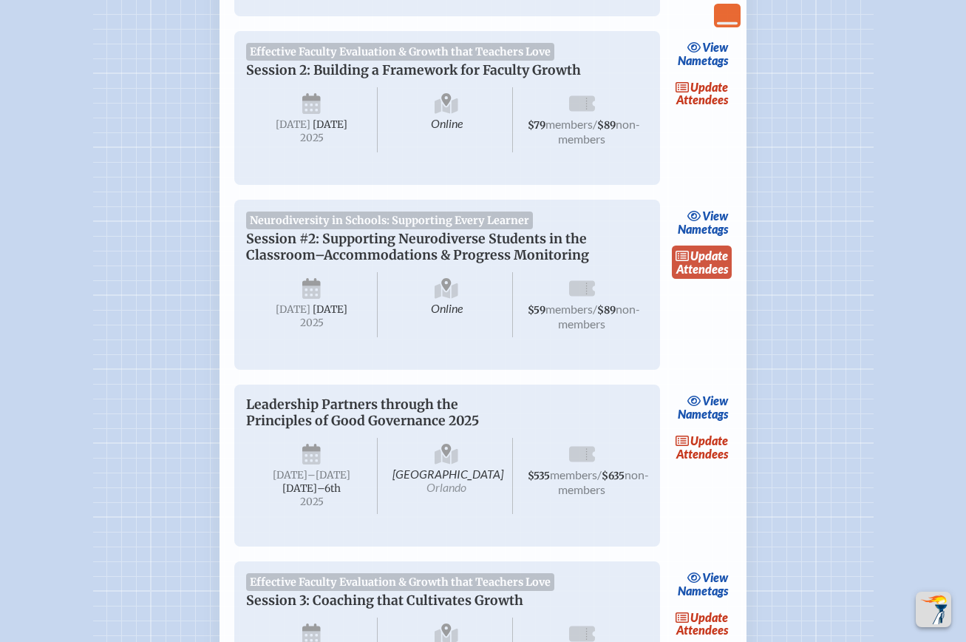
click at [702, 262] on span "update" at bounding box center [709, 255] width 38 height 14
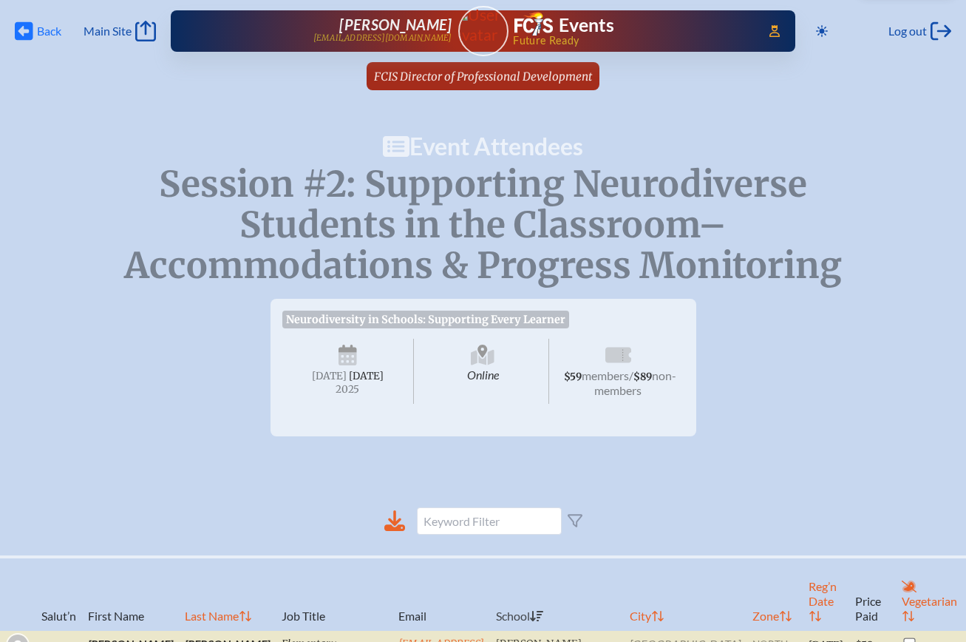
click at [32, 32] on icon at bounding box center [24, 31] width 18 height 18
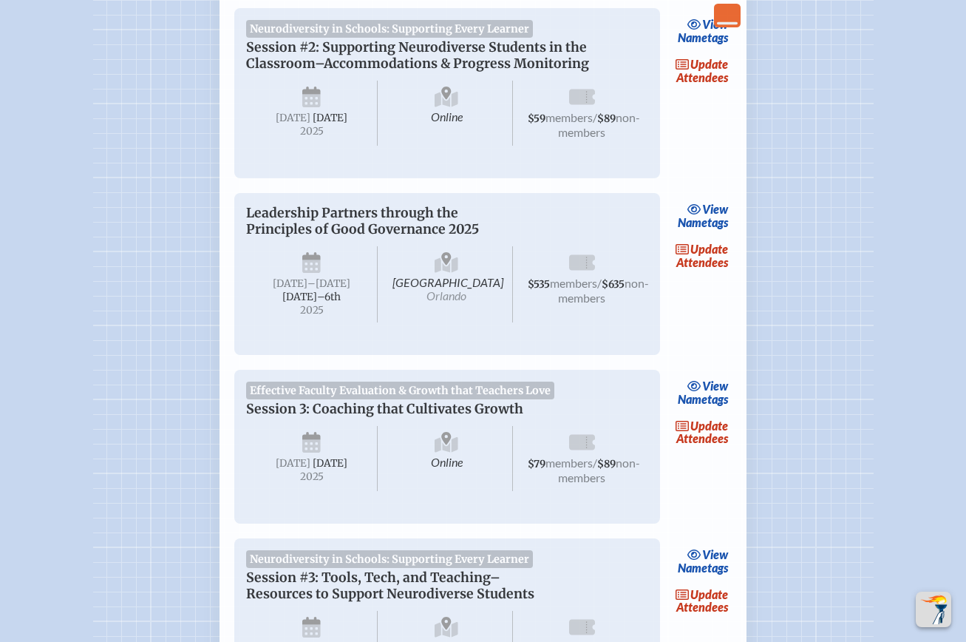
scroll to position [1389, 0]
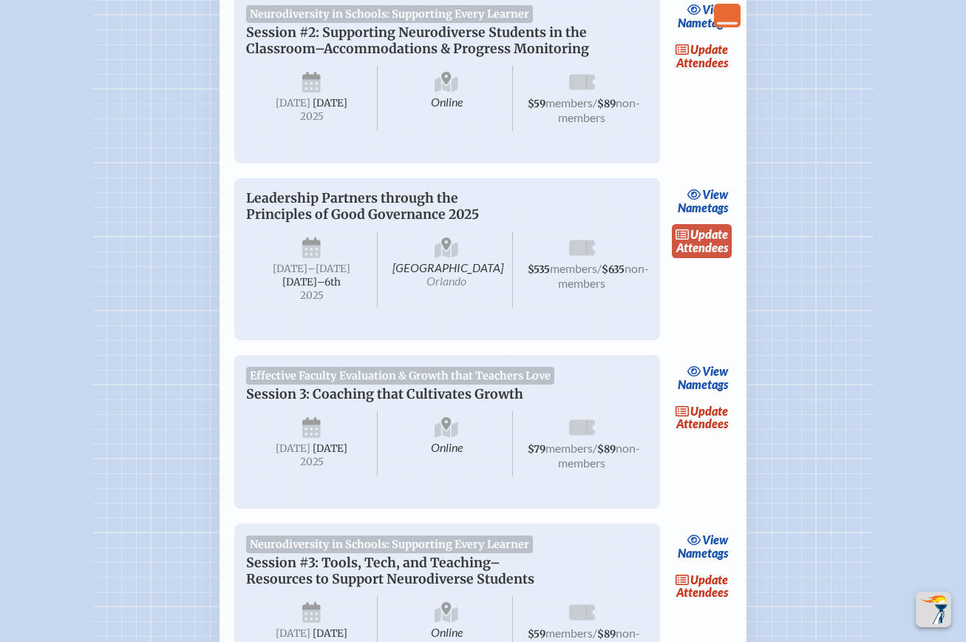
click at [707, 258] on link "update Attendees" at bounding box center [702, 241] width 61 height 34
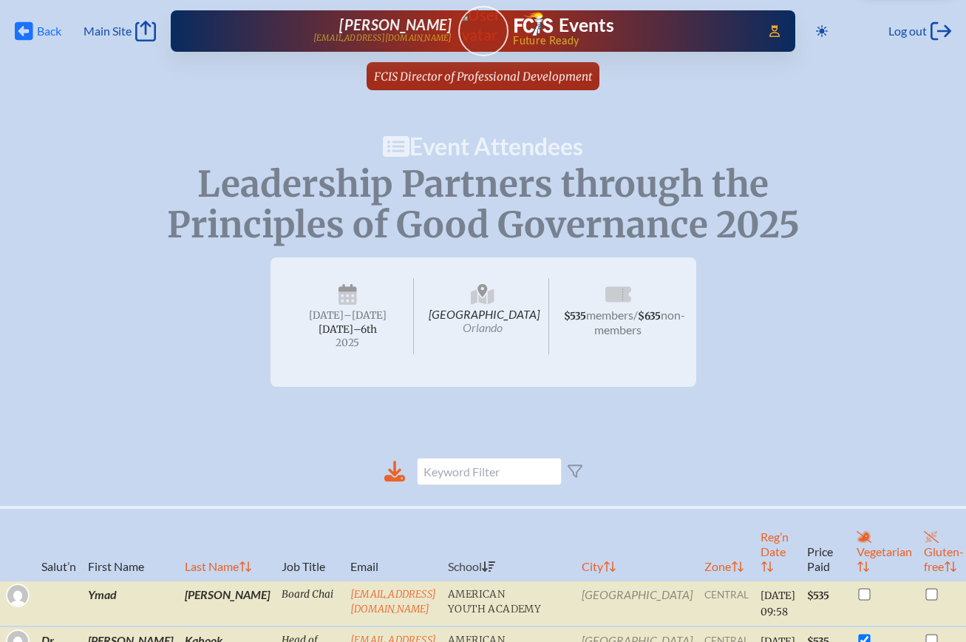
click at [46, 32] on span "Back" at bounding box center [49, 31] width 24 height 15
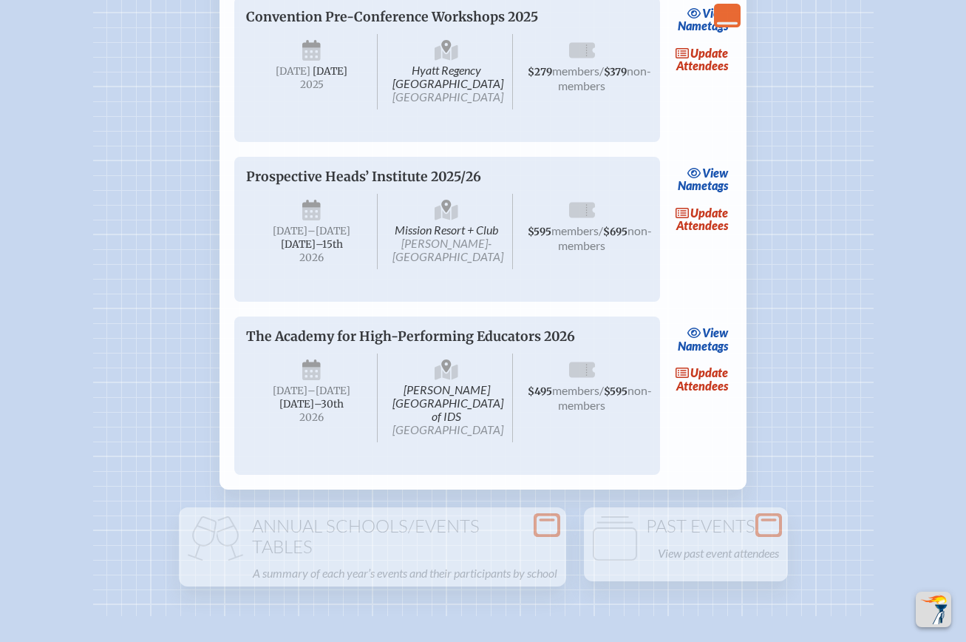
scroll to position [3020, 0]
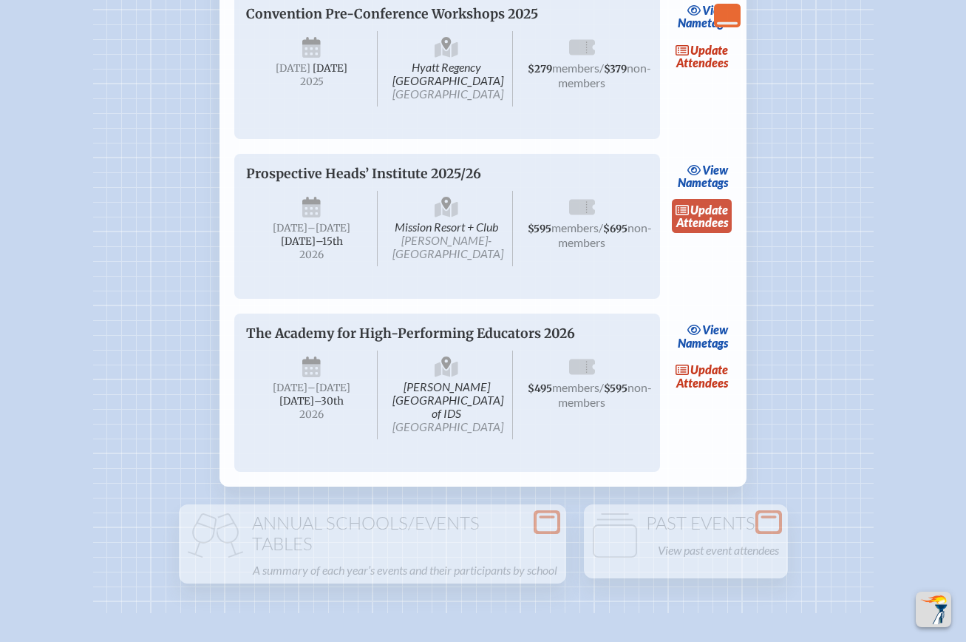
click at [712, 233] on link "update Attendees" at bounding box center [702, 216] width 61 height 34
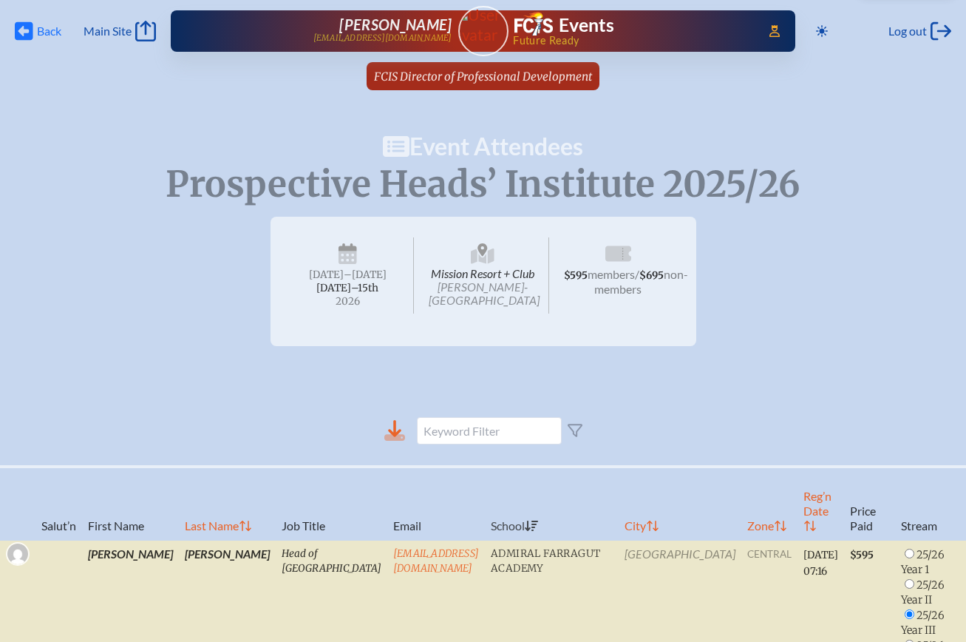
click at [44, 31] on span "Back" at bounding box center [49, 31] width 24 height 15
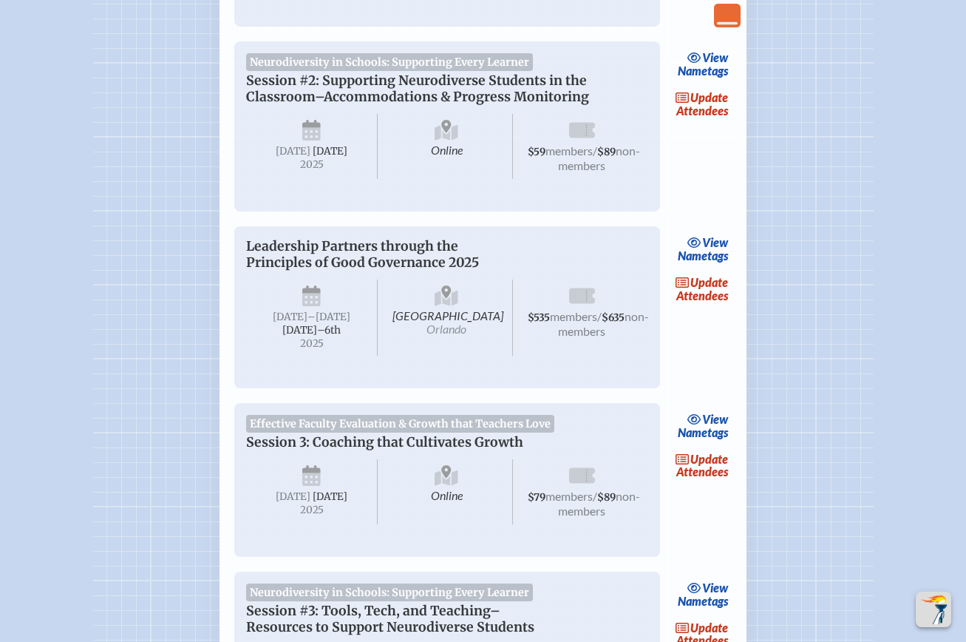
scroll to position [1319, 0]
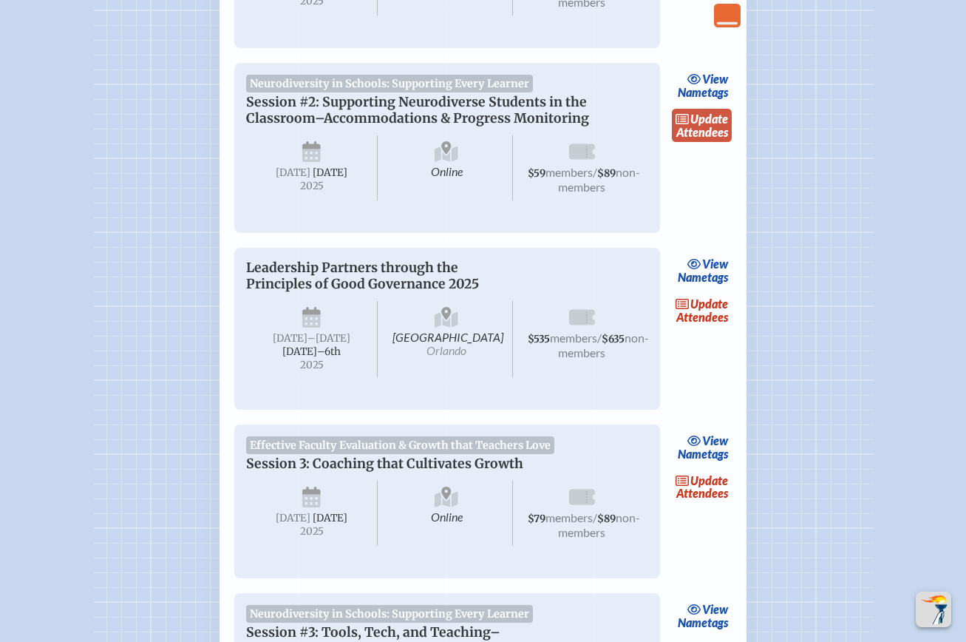
click at [710, 143] on link "update Attendees" at bounding box center [702, 126] width 61 height 34
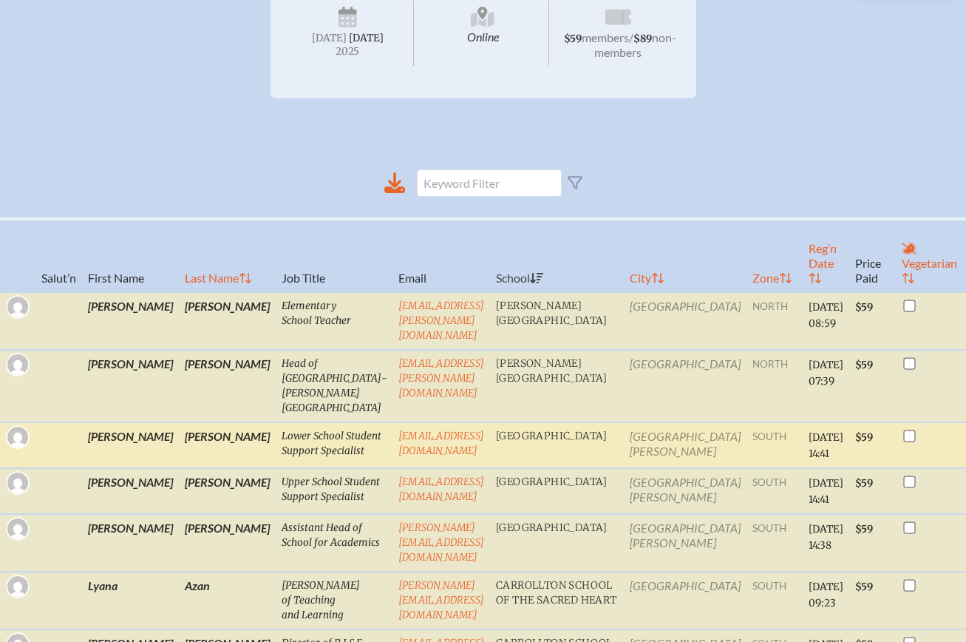
scroll to position [388, 0]
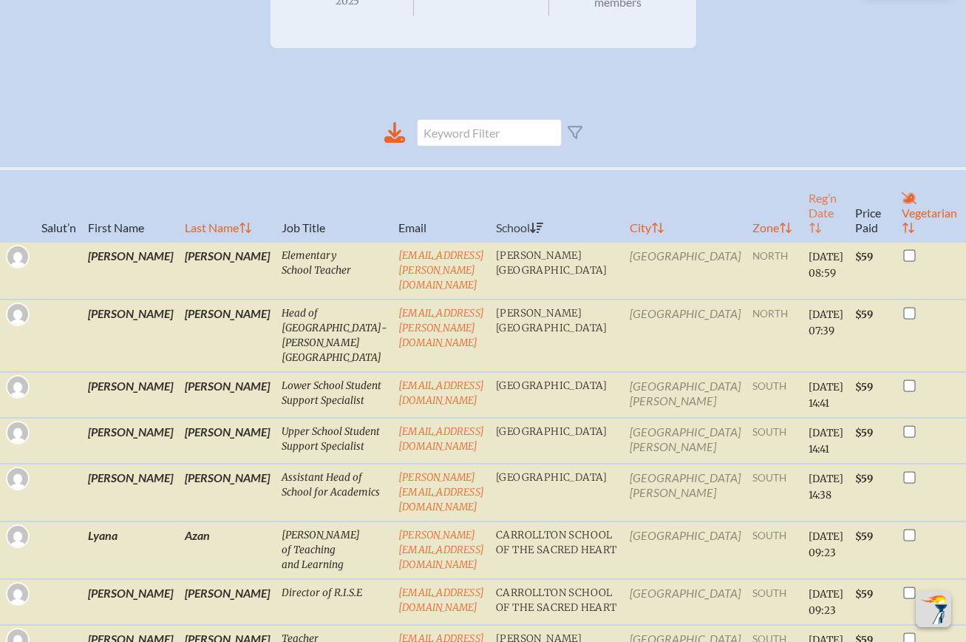
click at [803, 231] on th "Reg’n Date" at bounding box center [826, 205] width 47 height 73
checkbox input "false"
checkbox input "true"
checkbox input "false"
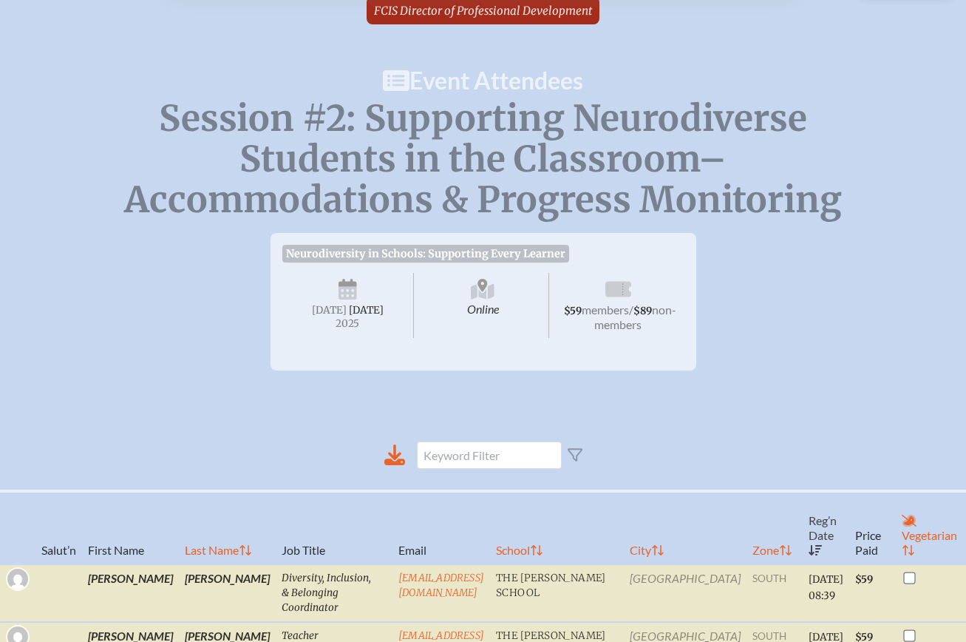
scroll to position [0, 0]
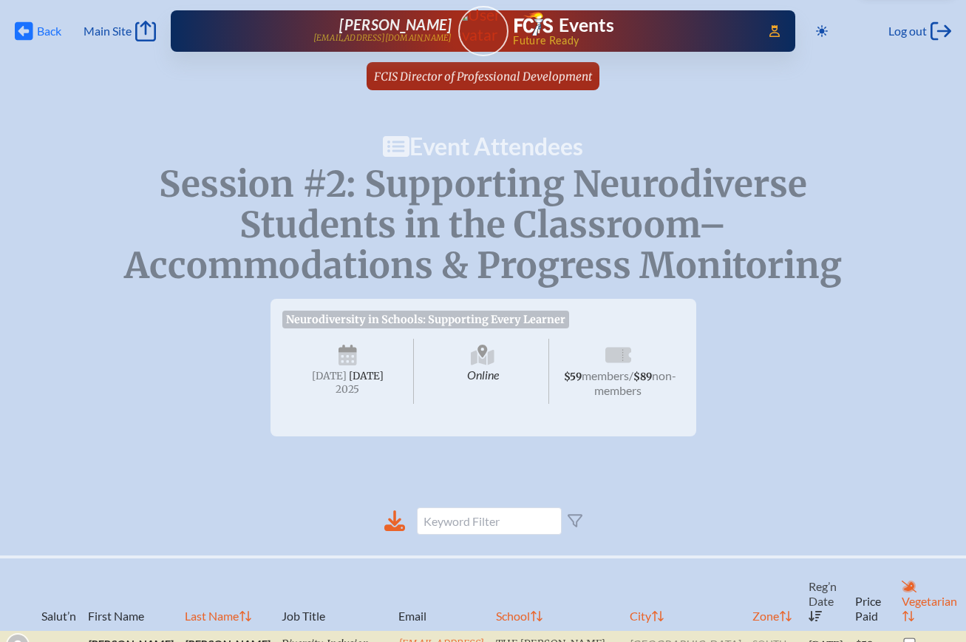
click at [35, 28] on span "Back Back" at bounding box center [38, 31] width 47 height 21
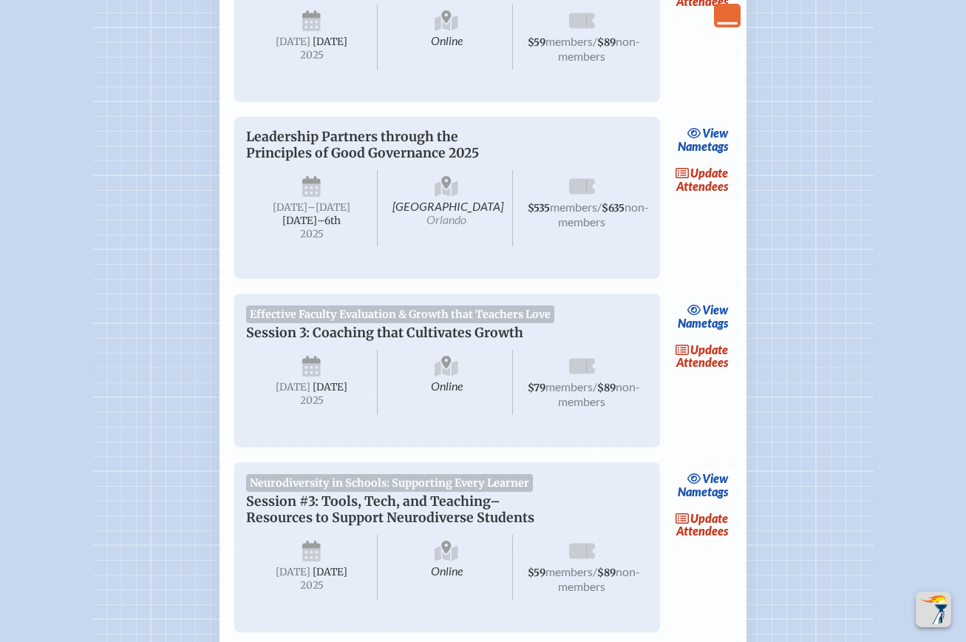
scroll to position [1525, 0]
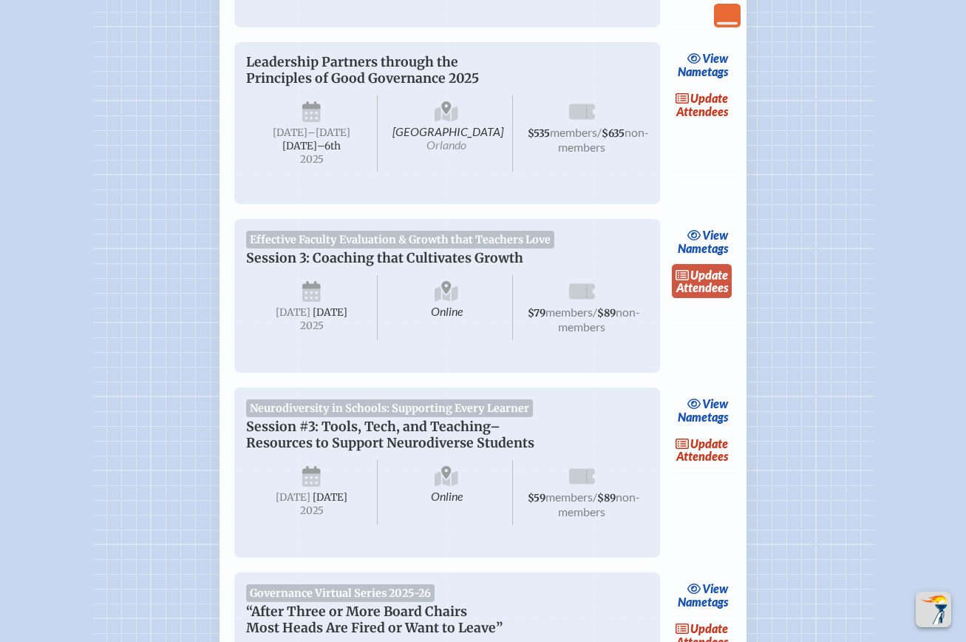
click at [716, 298] on link "update Attendees" at bounding box center [702, 281] width 61 height 34
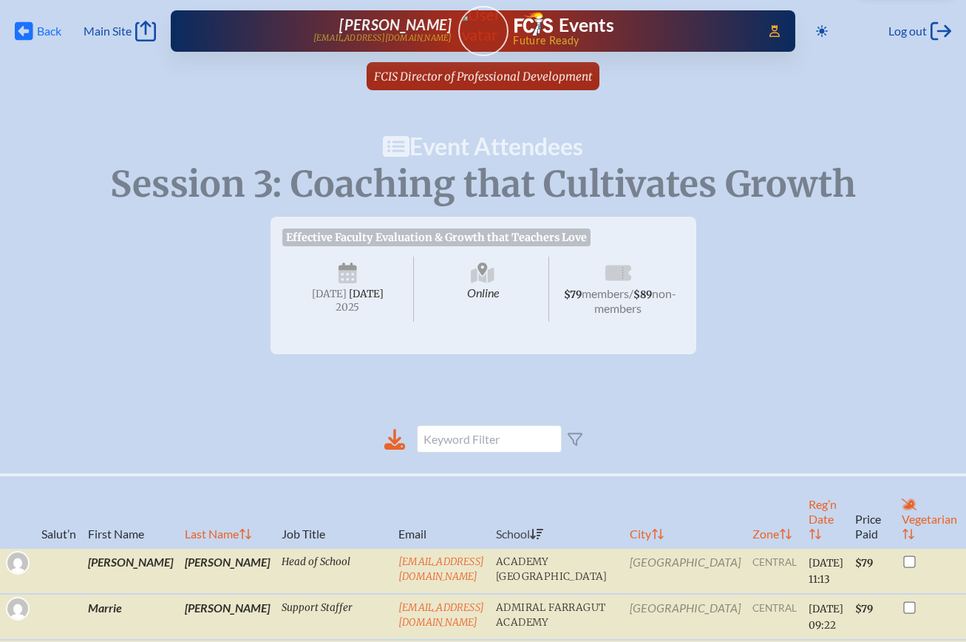
click at [27, 33] on icon "Back" at bounding box center [24, 31] width 18 height 21
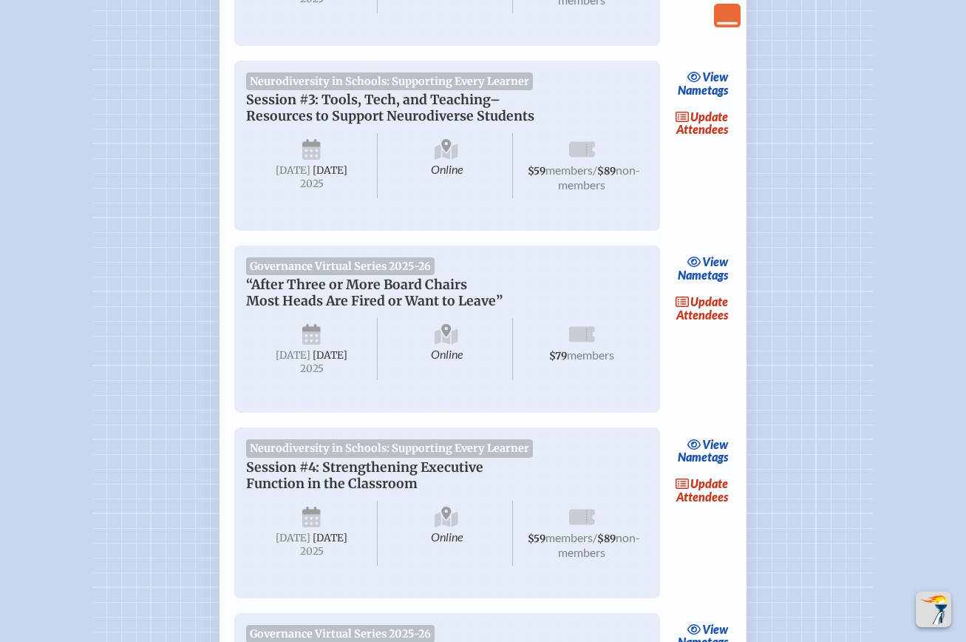
scroll to position [1861, 0]
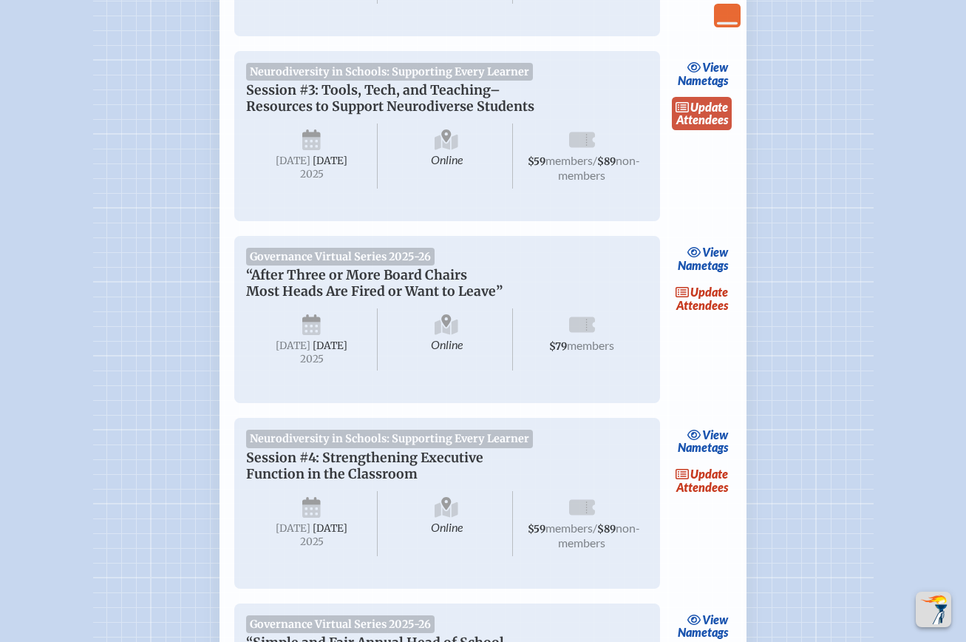
click at [706, 131] on link "update Attendees" at bounding box center [702, 114] width 61 height 34
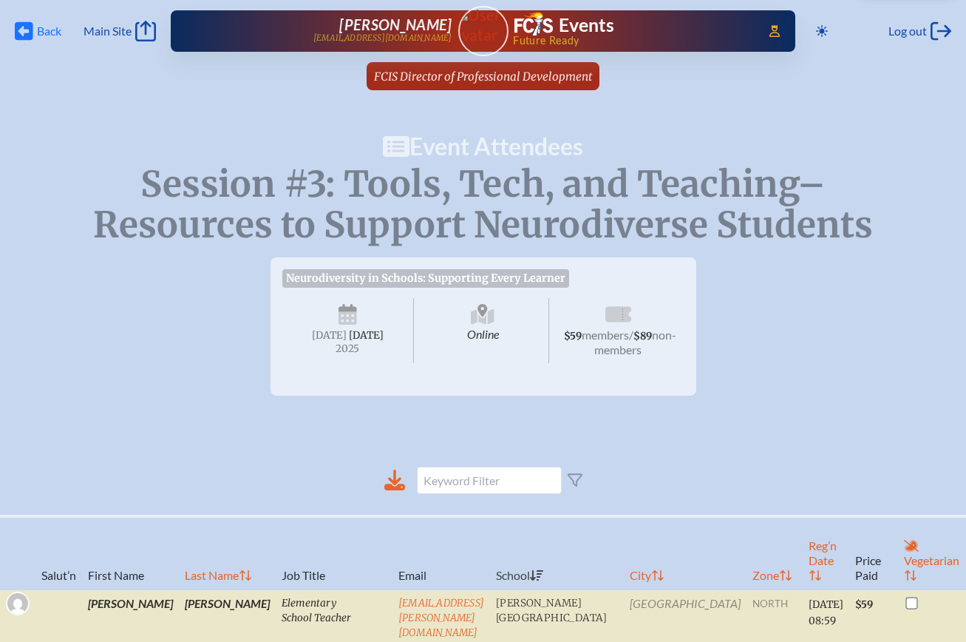
click at [25, 32] on icon "Back" at bounding box center [24, 31] width 18 height 21
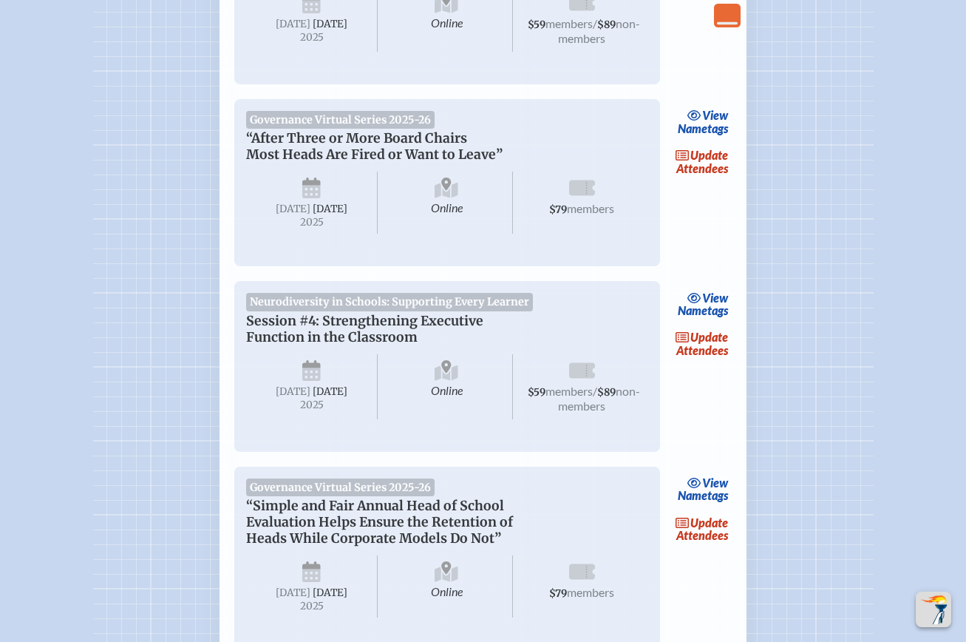
scroll to position [2063, 0]
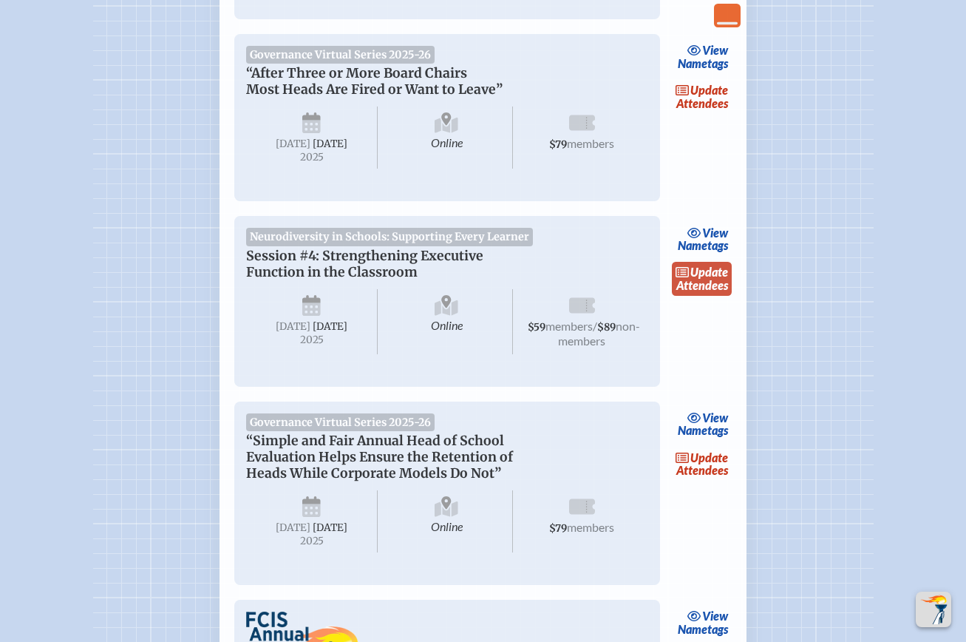
click at [693, 296] on link "update Attendees" at bounding box center [702, 279] width 61 height 34
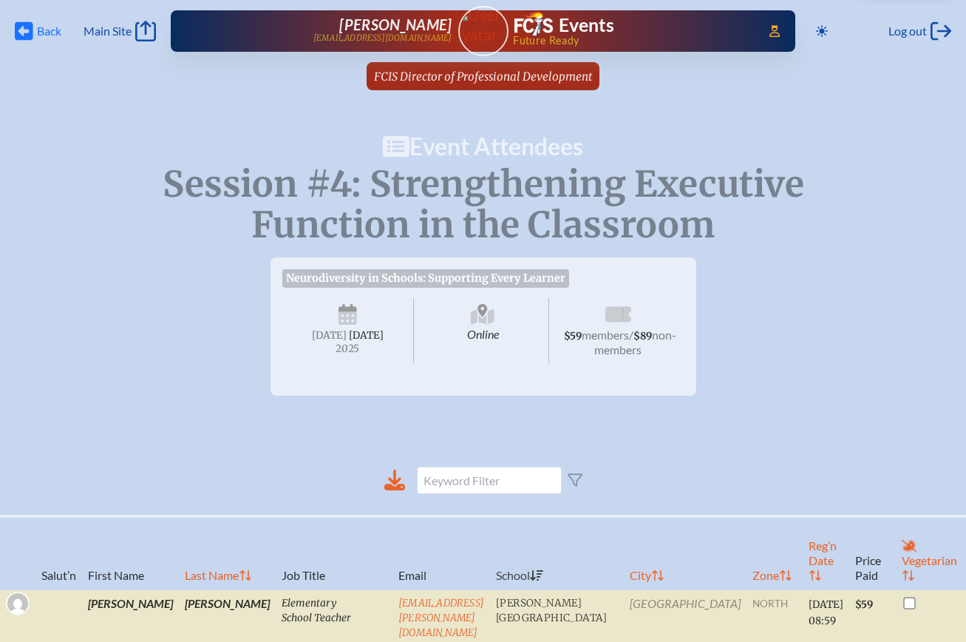
click at [29, 31] on icon "Back" at bounding box center [24, 31] width 18 height 21
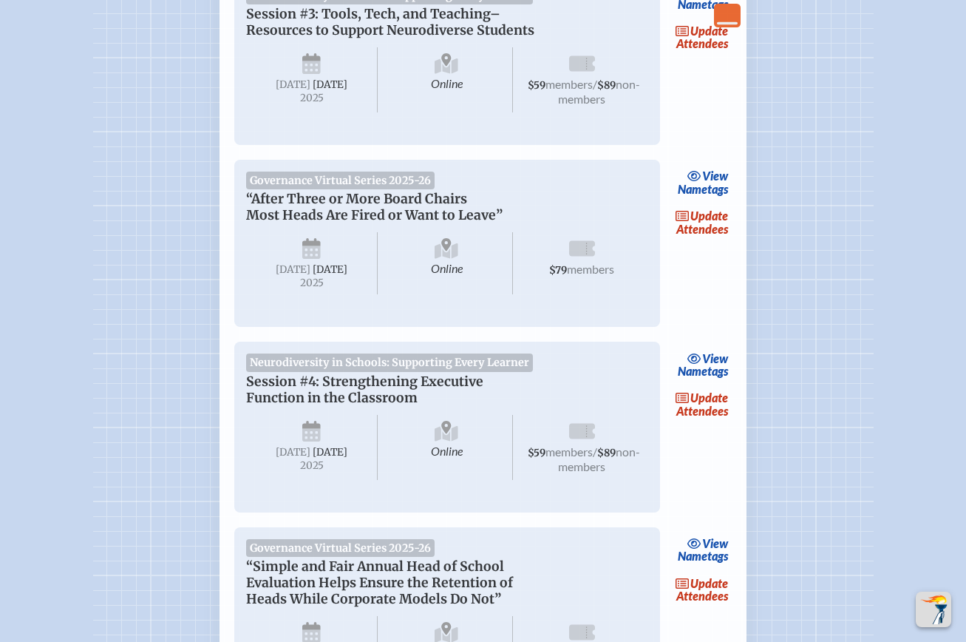
scroll to position [1920, 0]
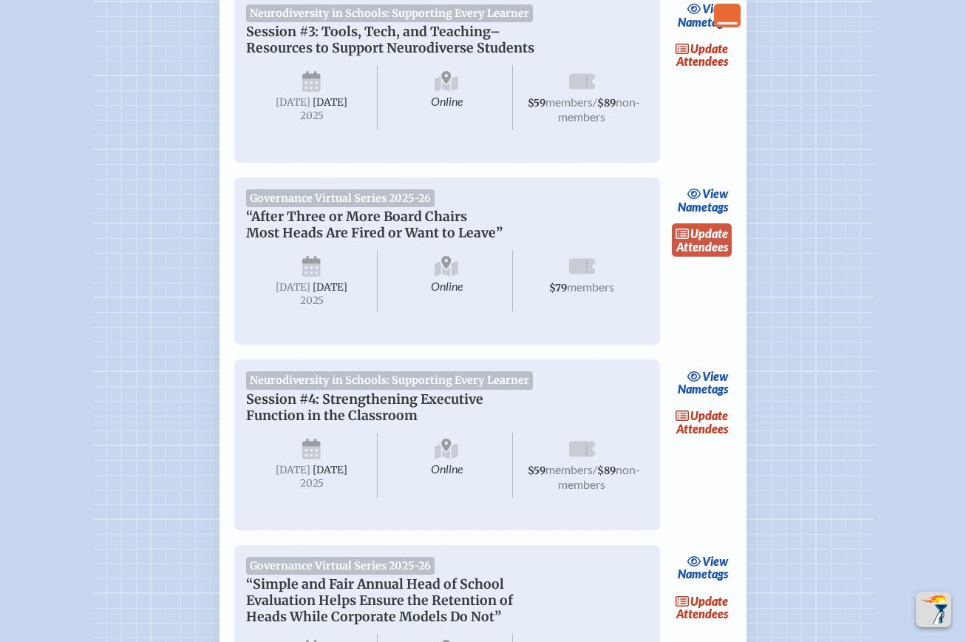
click at [698, 257] on link "update Attendees" at bounding box center [702, 240] width 61 height 34
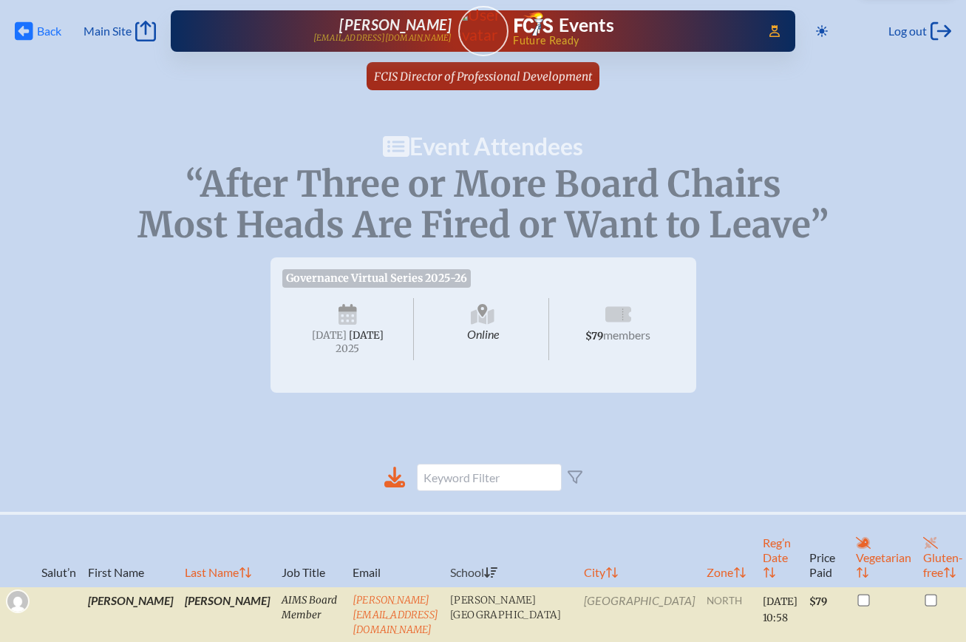
click at [40, 30] on span "Back" at bounding box center [49, 31] width 24 height 15
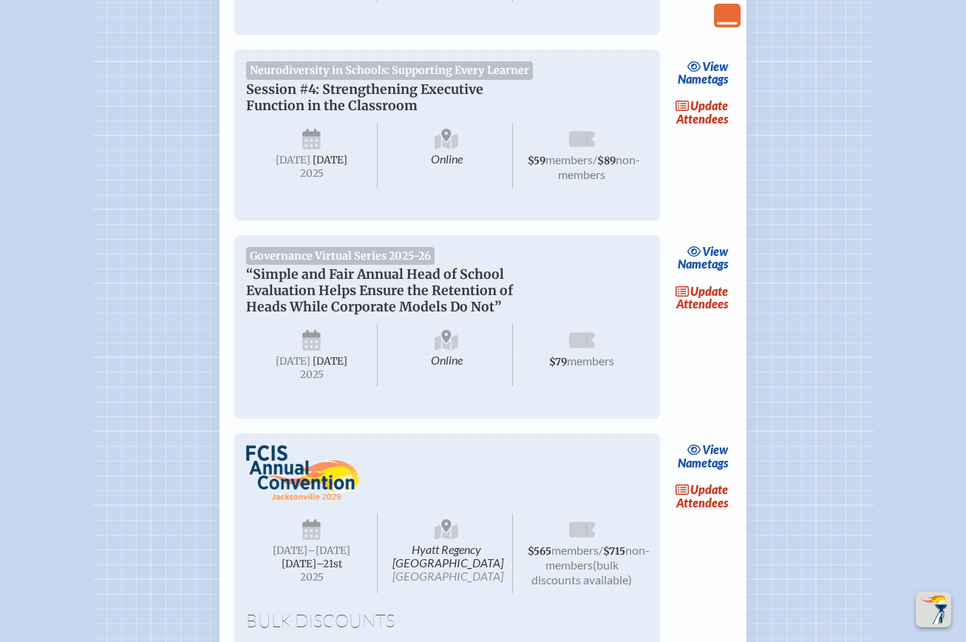
scroll to position [2235, 0]
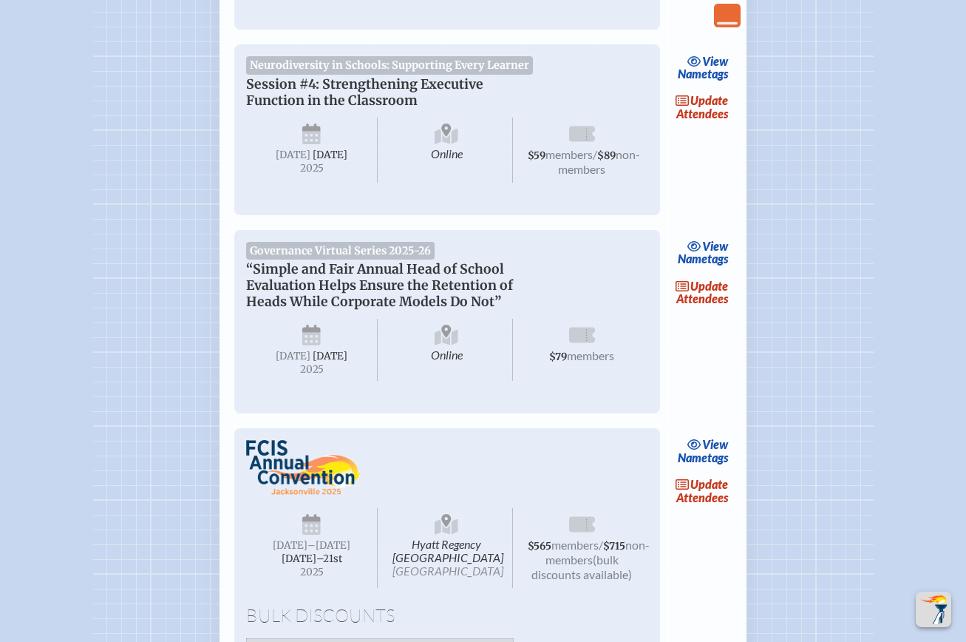
click at [701, 309] on link "update Attendees" at bounding box center [702, 292] width 61 height 34
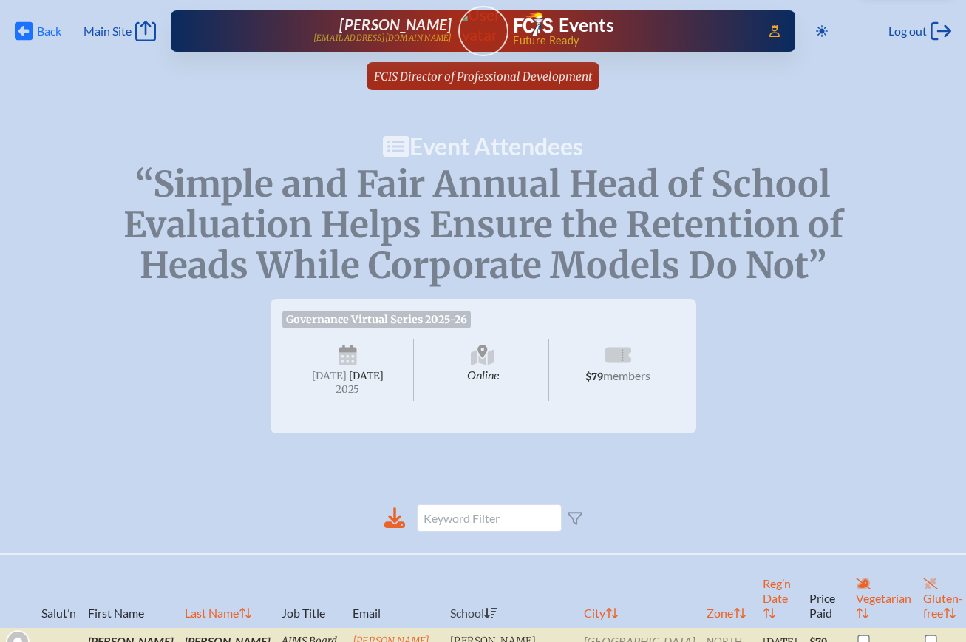
click at [43, 28] on span "Back" at bounding box center [49, 31] width 24 height 15
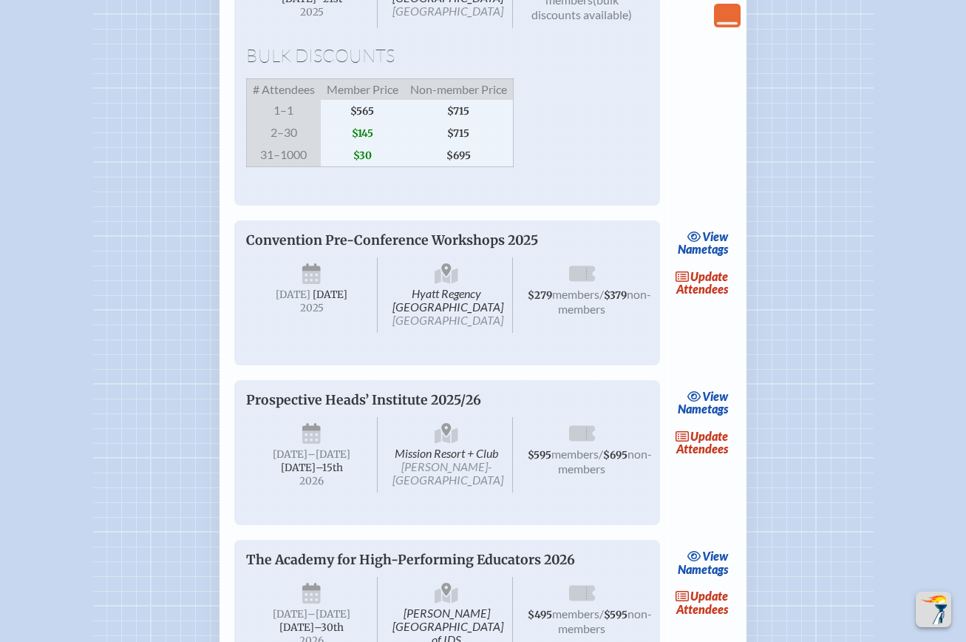
scroll to position [3036, 0]
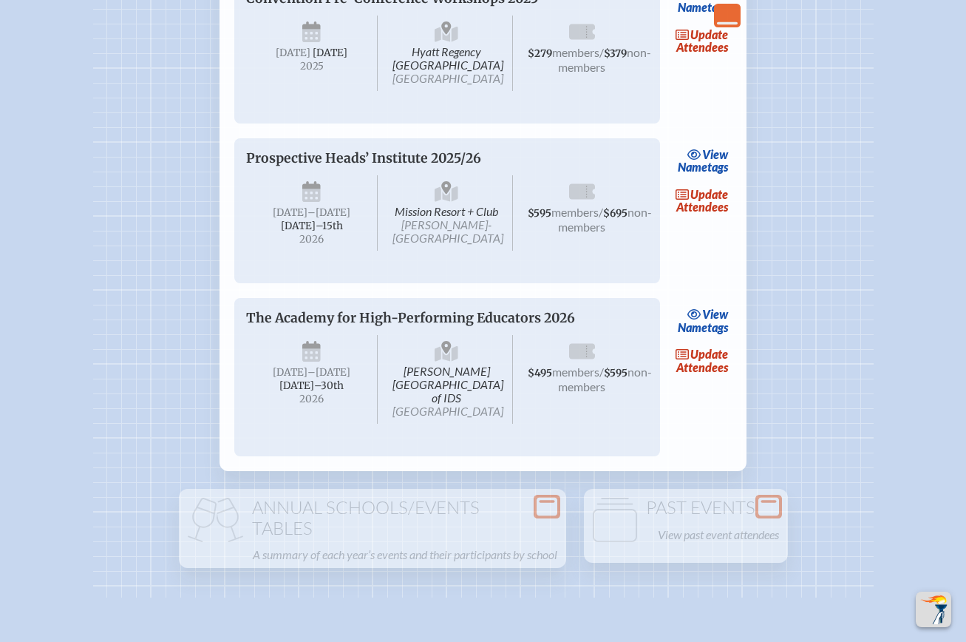
click at [708, 378] on link "update Attendees" at bounding box center [702, 361] width 61 height 34
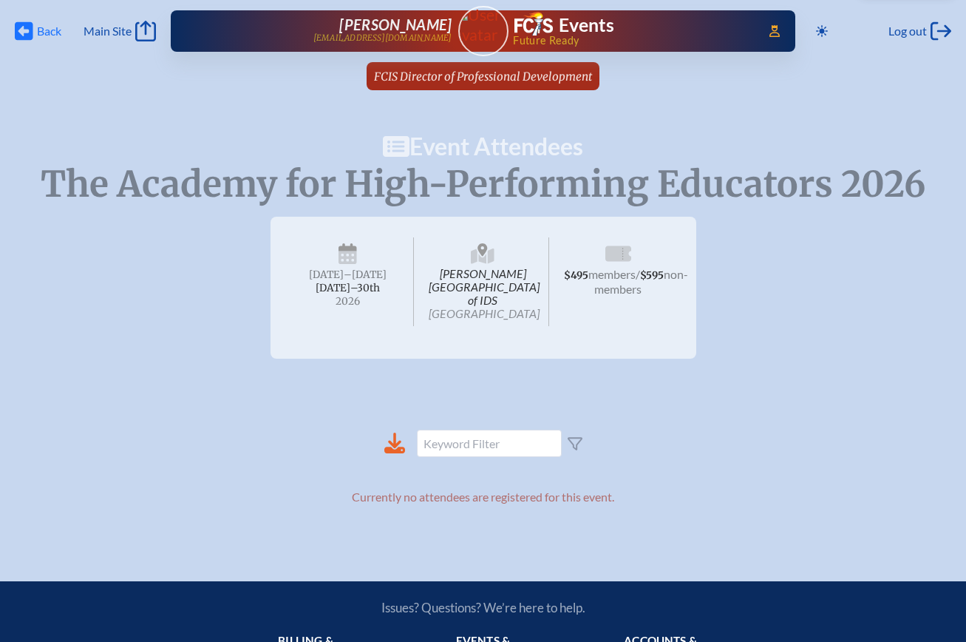
click at [44, 35] on span "Back" at bounding box center [49, 31] width 24 height 15
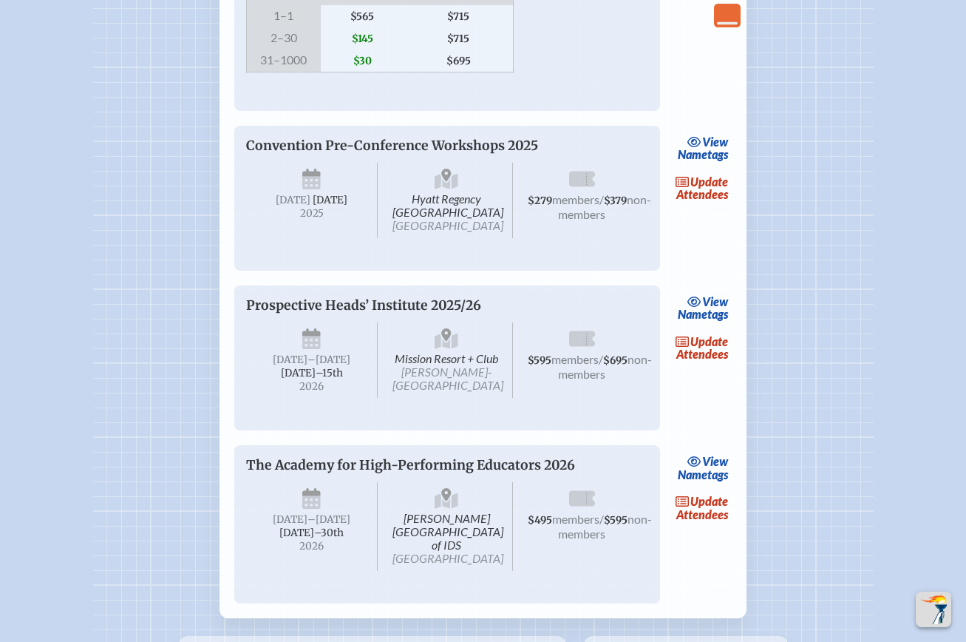
scroll to position [2822, 11]
